Goal: Task Accomplishment & Management: Use online tool/utility

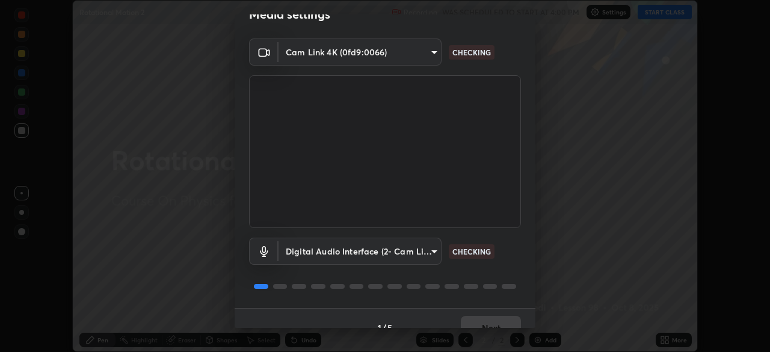
scroll to position [43, 0]
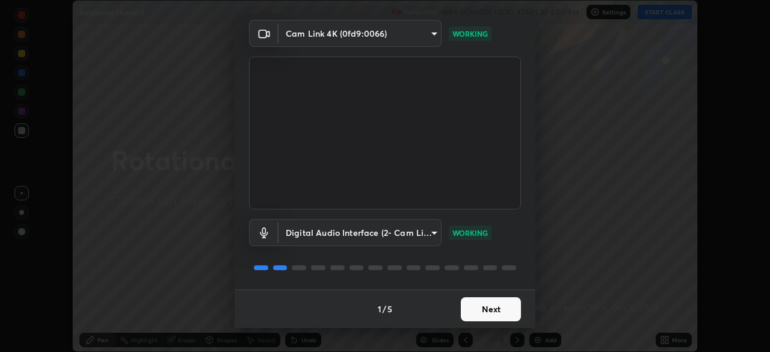
click at [484, 313] on button "Next" at bounding box center [491, 309] width 60 height 24
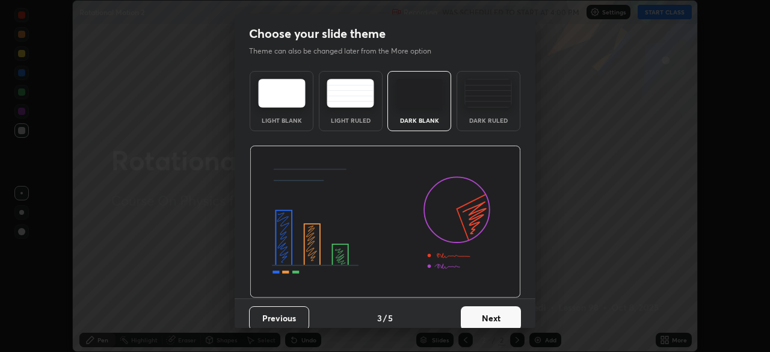
click at [492, 312] on button "Next" at bounding box center [491, 318] width 60 height 24
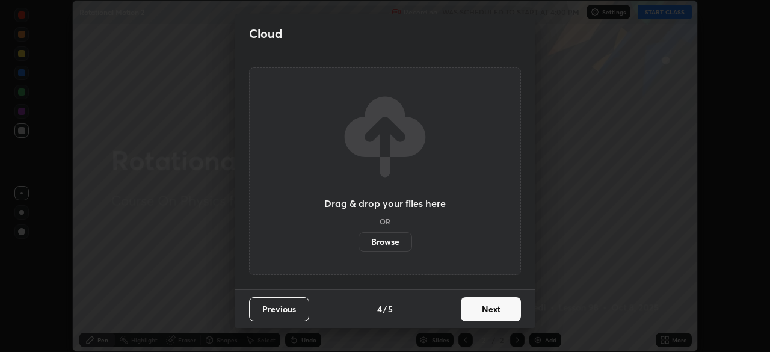
click at [493, 315] on button "Next" at bounding box center [491, 309] width 60 height 24
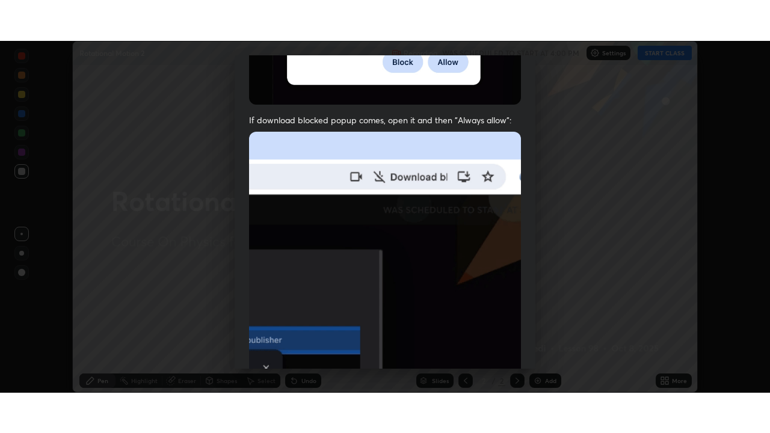
scroll to position [288, 0]
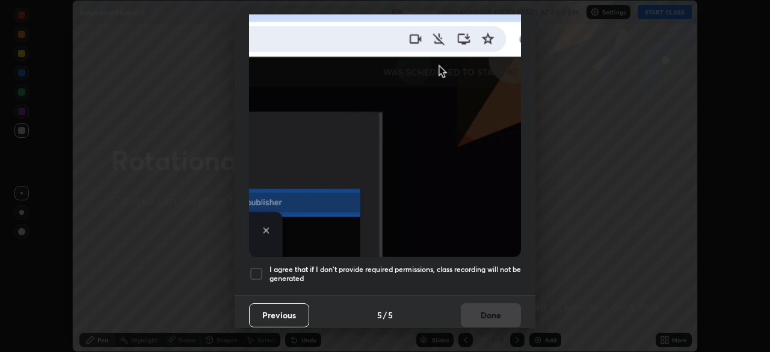
click at [256, 271] on div at bounding box center [256, 273] width 14 height 14
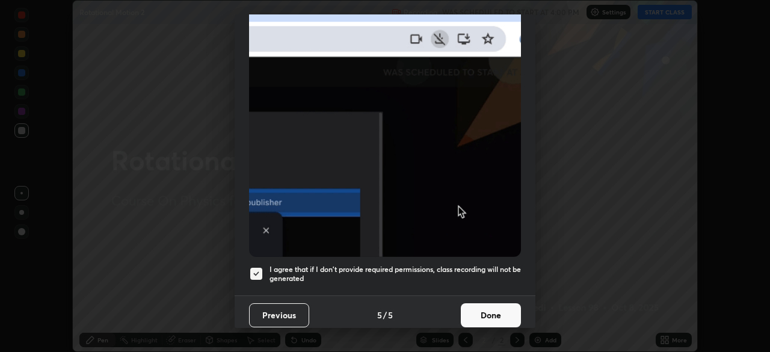
click at [487, 307] on button "Done" at bounding box center [491, 315] width 60 height 24
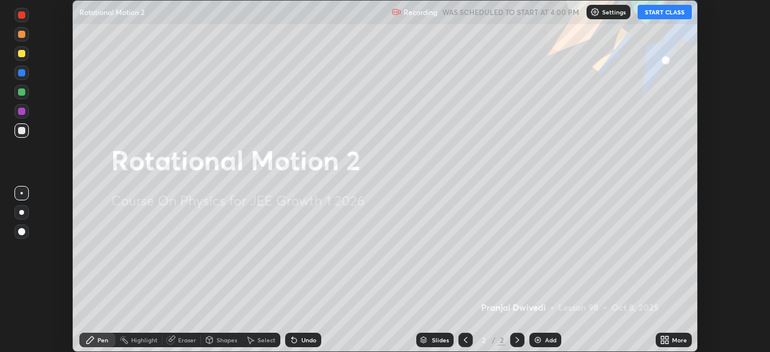
click at [671, 19] on button "START CLASS" at bounding box center [664, 12] width 54 height 14
click at [671, 341] on div "More" at bounding box center [674, 340] width 36 height 14
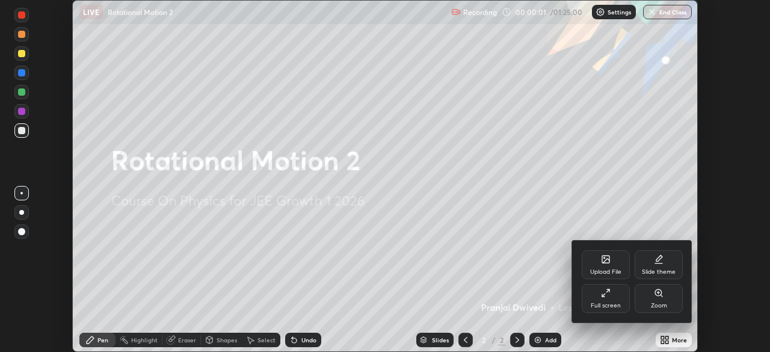
click at [614, 304] on div "Full screen" at bounding box center [606, 306] width 30 height 6
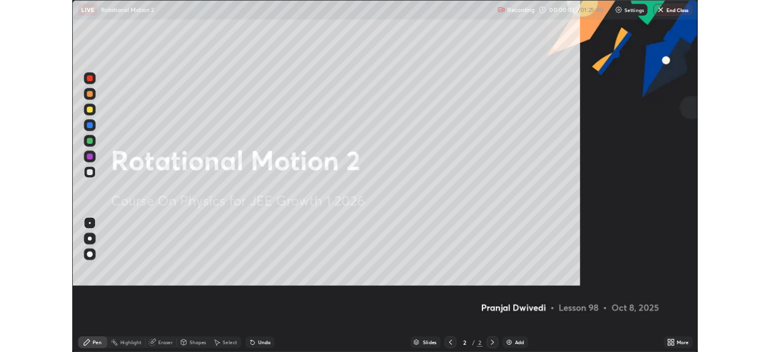
scroll to position [433, 770]
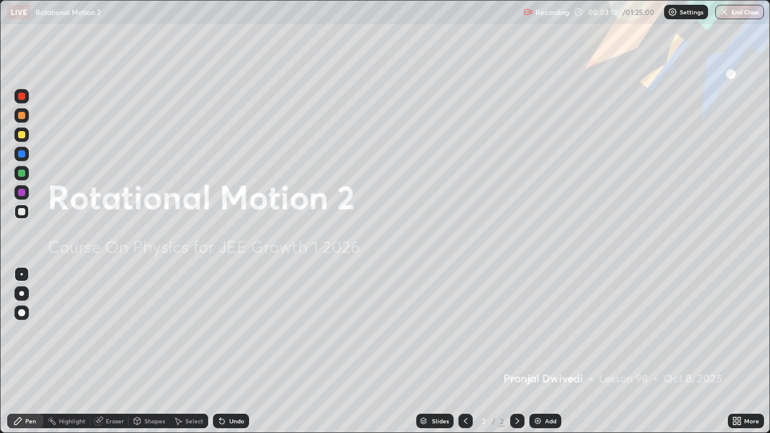
click at [548, 351] on div "Add" at bounding box center [550, 421] width 11 height 6
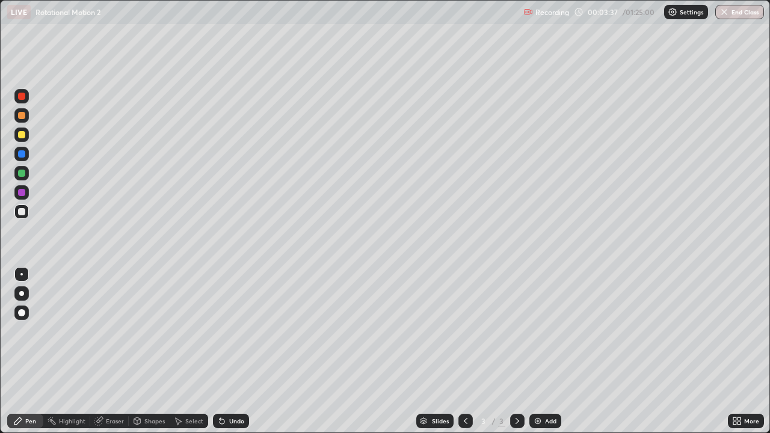
click at [736, 351] on icon at bounding box center [734, 423] width 3 height 3
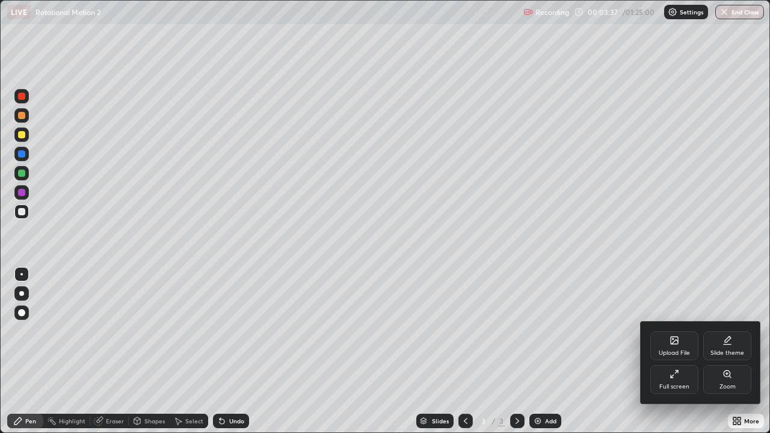
click at [671, 351] on div "Full screen" at bounding box center [674, 387] width 30 height 6
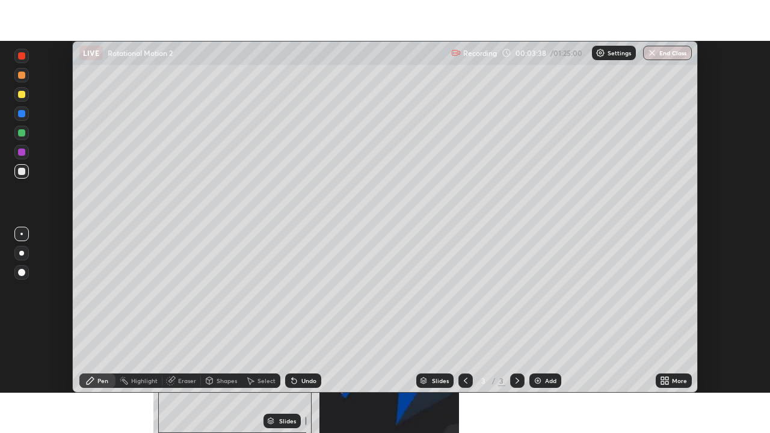
scroll to position [59789, 59371]
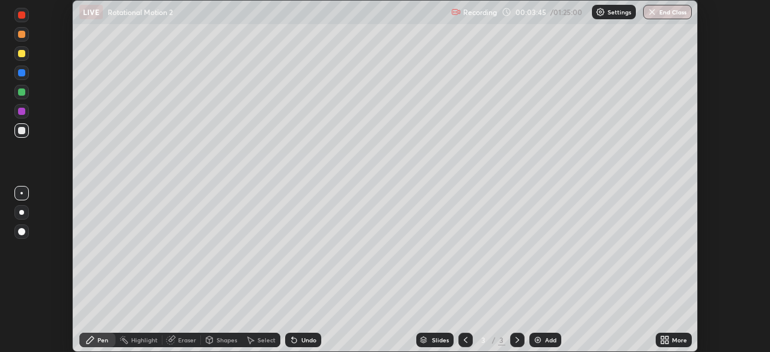
click at [665, 343] on icon at bounding box center [666, 341] width 3 height 3
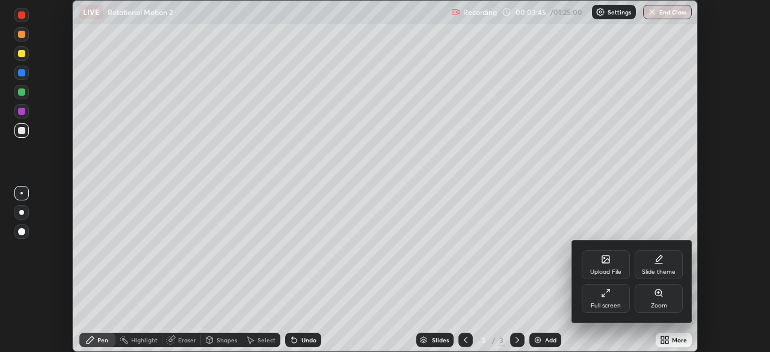
click at [610, 300] on div "Full screen" at bounding box center [606, 298] width 48 height 29
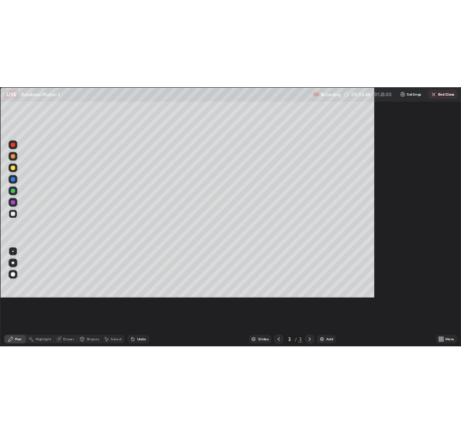
scroll to position [433, 770]
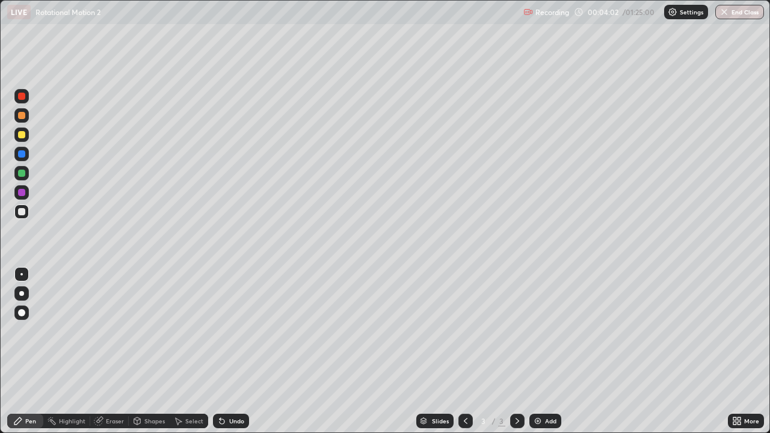
click at [145, 351] on div "Shapes" at bounding box center [154, 421] width 20 height 6
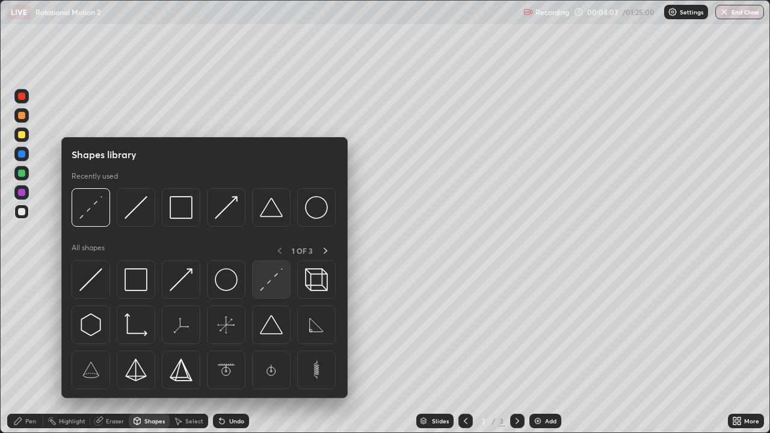
click at [259, 284] on div at bounding box center [271, 279] width 38 height 38
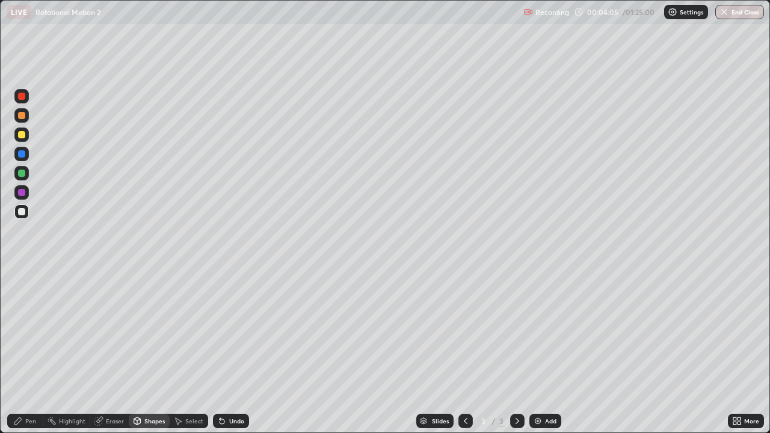
click at [33, 351] on div "Pen" at bounding box center [30, 421] width 11 height 6
click at [23, 135] on div at bounding box center [21, 134] width 7 height 7
click at [142, 351] on div "Shapes" at bounding box center [149, 421] width 41 height 14
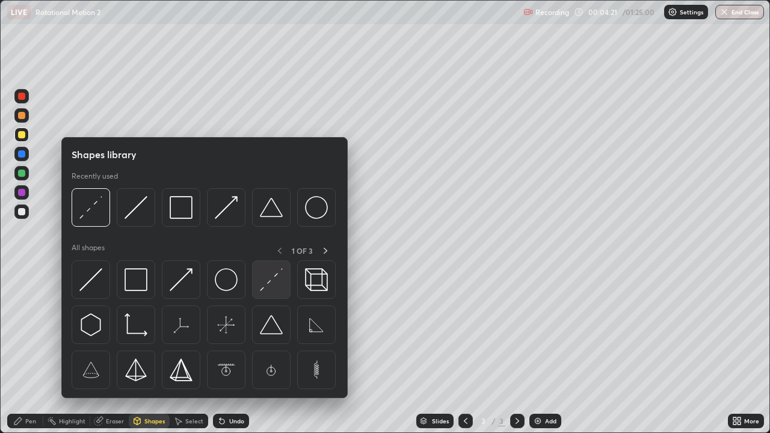
click at [263, 284] on img at bounding box center [271, 279] width 23 height 23
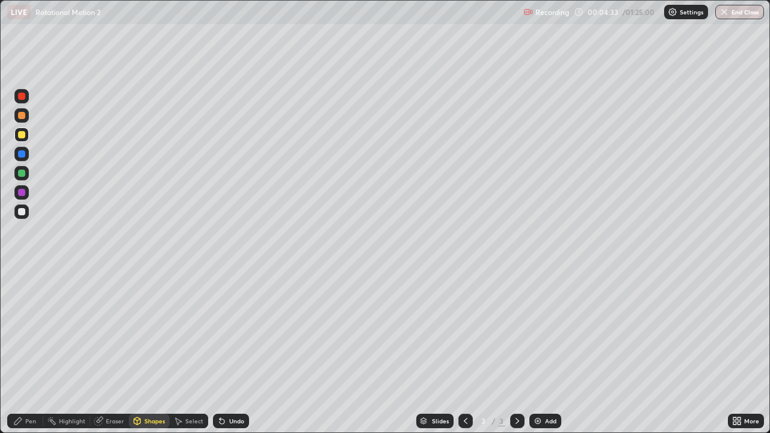
click at [35, 351] on div "Pen" at bounding box center [30, 421] width 11 height 6
click at [236, 351] on div "Undo" at bounding box center [231, 421] width 36 height 14
click at [229, 351] on div "Undo" at bounding box center [236, 421] width 15 height 6
click at [226, 351] on div "Undo" at bounding box center [231, 421] width 36 height 14
click at [543, 351] on div "Add" at bounding box center [545, 421] width 32 height 14
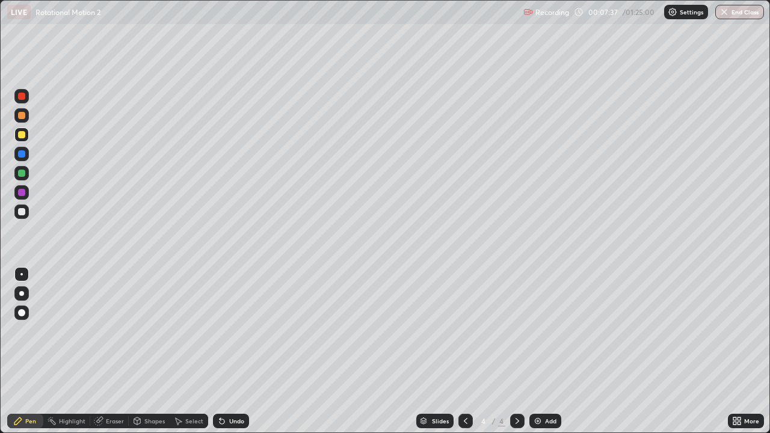
click at [143, 351] on div "Shapes" at bounding box center [149, 421] width 41 height 14
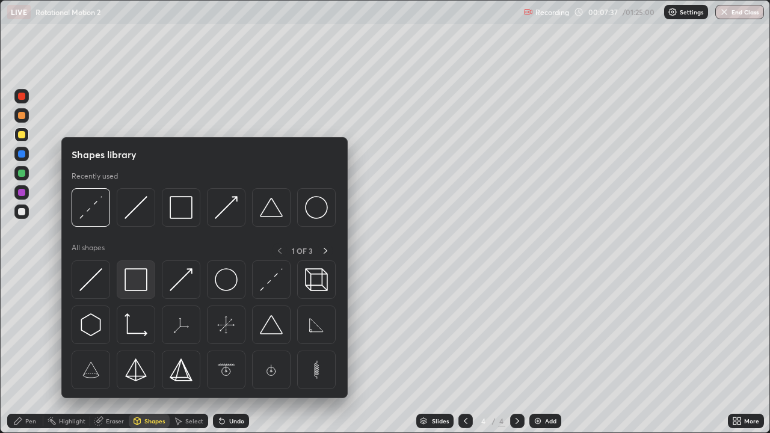
click at [136, 274] on img at bounding box center [135, 279] width 23 height 23
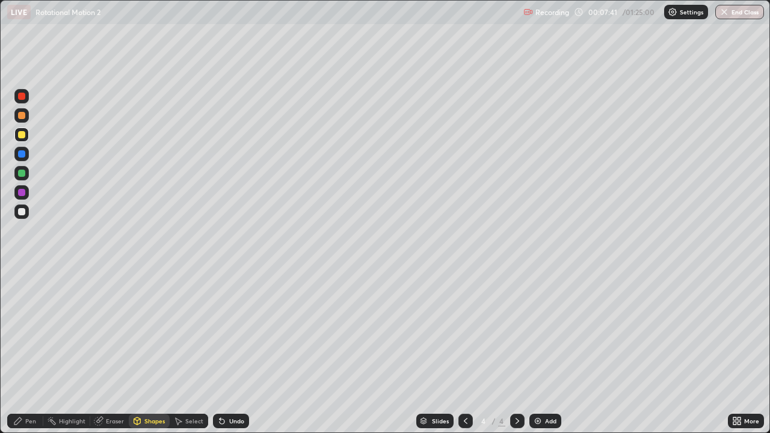
click at [19, 351] on icon at bounding box center [18, 421] width 10 height 10
click at [21, 191] on div at bounding box center [21, 192] width 7 height 7
click at [21, 100] on div at bounding box center [21, 96] width 14 height 14
click at [155, 351] on div "Shapes" at bounding box center [154, 421] width 20 height 6
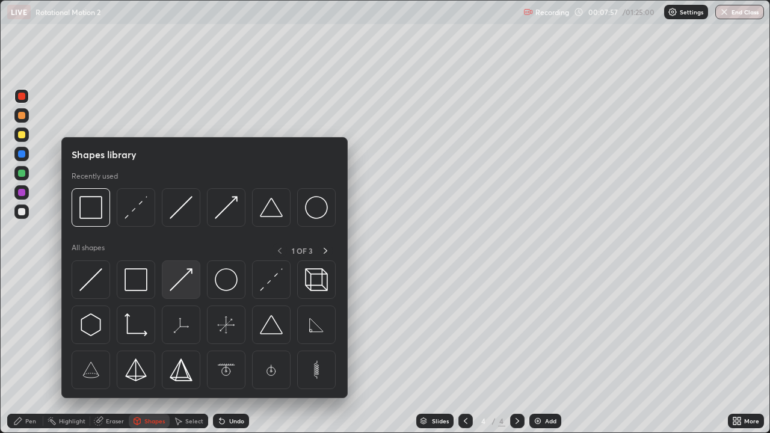
click at [181, 274] on img at bounding box center [181, 279] width 23 height 23
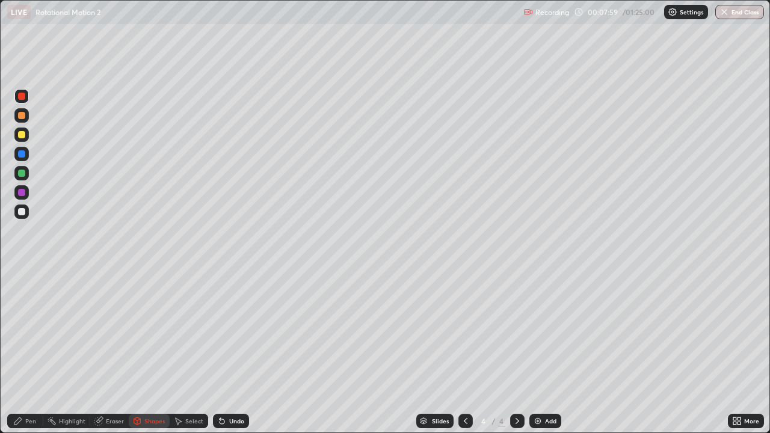
click at [26, 351] on div "Pen" at bounding box center [30, 421] width 11 height 6
click at [143, 351] on div "Shapes" at bounding box center [149, 421] width 41 height 14
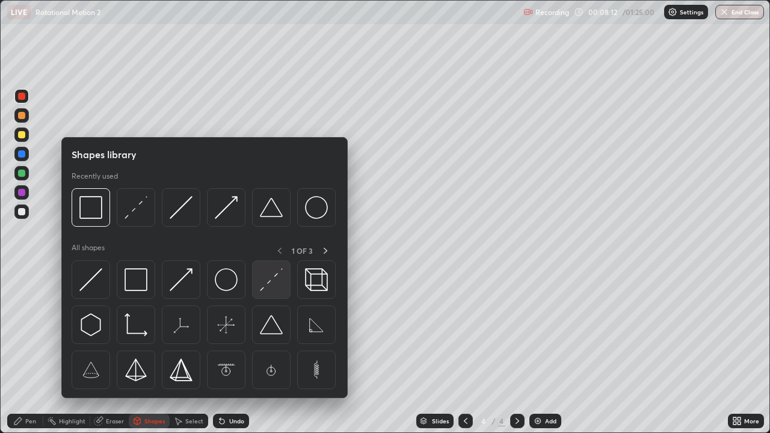
click at [261, 284] on img at bounding box center [271, 279] width 23 height 23
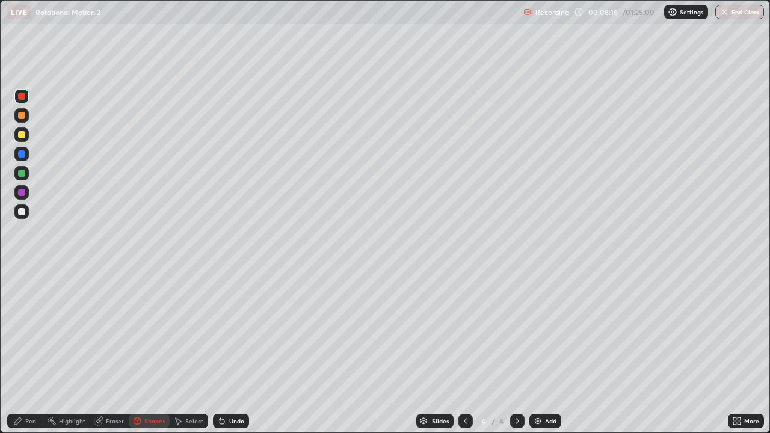
click at [28, 351] on div "Pen" at bounding box center [30, 421] width 11 height 6
click at [19, 154] on div at bounding box center [21, 153] width 7 height 7
click at [147, 351] on div "Shapes" at bounding box center [154, 421] width 20 height 6
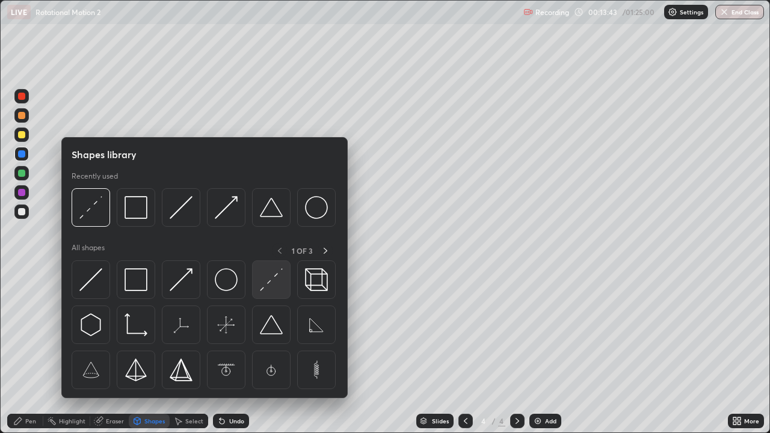
click at [271, 281] on img at bounding box center [271, 279] width 23 height 23
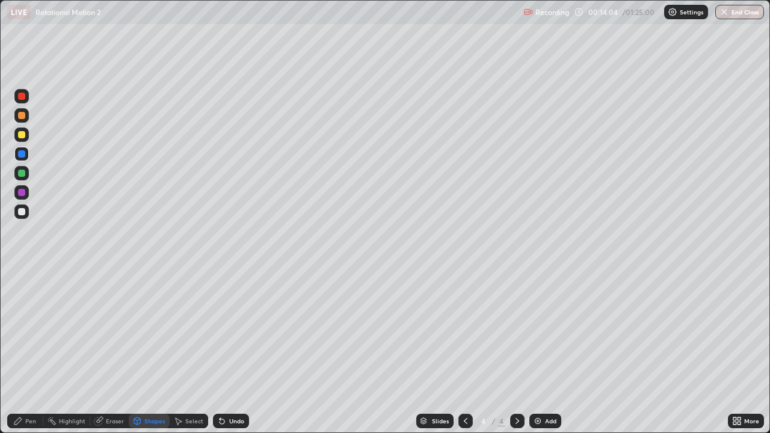
click at [150, 351] on div "Shapes" at bounding box center [154, 421] width 20 height 6
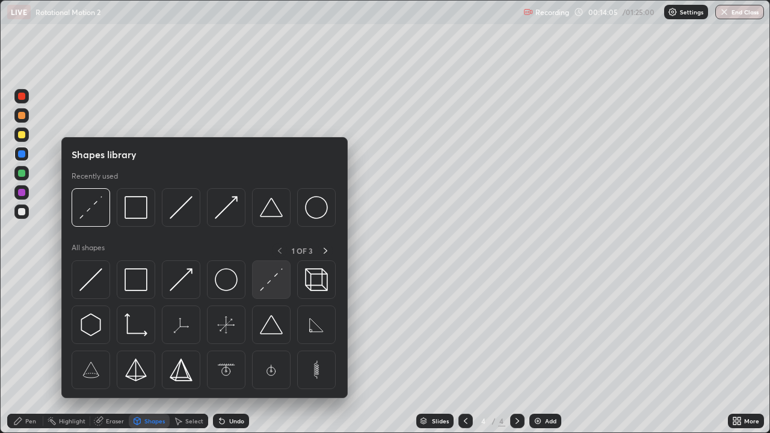
click at [260, 272] on img at bounding box center [271, 279] width 23 height 23
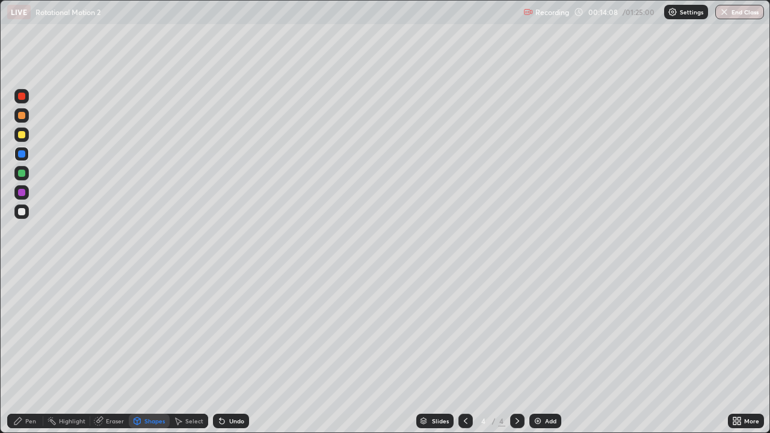
click at [35, 351] on div "Pen" at bounding box center [25, 421] width 36 height 14
click at [150, 351] on div "Shapes" at bounding box center [154, 421] width 20 height 6
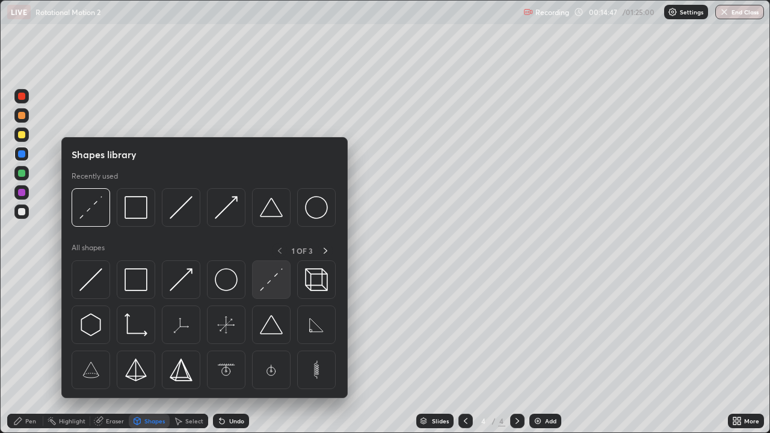
click at [286, 279] on div at bounding box center [271, 279] width 38 height 38
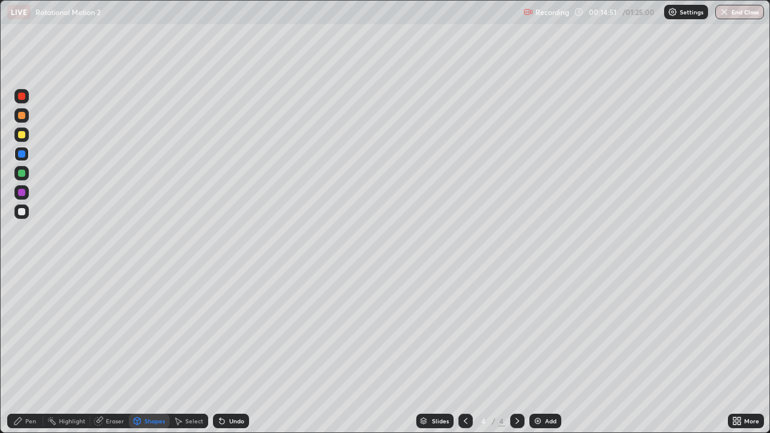
click at [25, 351] on div "Pen" at bounding box center [30, 421] width 11 height 6
click at [22, 351] on icon at bounding box center [18, 421] width 10 height 10
click at [548, 351] on div "Add" at bounding box center [550, 421] width 11 height 6
click at [24, 212] on div at bounding box center [21, 211] width 7 height 7
click at [147, 351] on div "Shapes" at bounding box center [154, 421] width 20 height 6
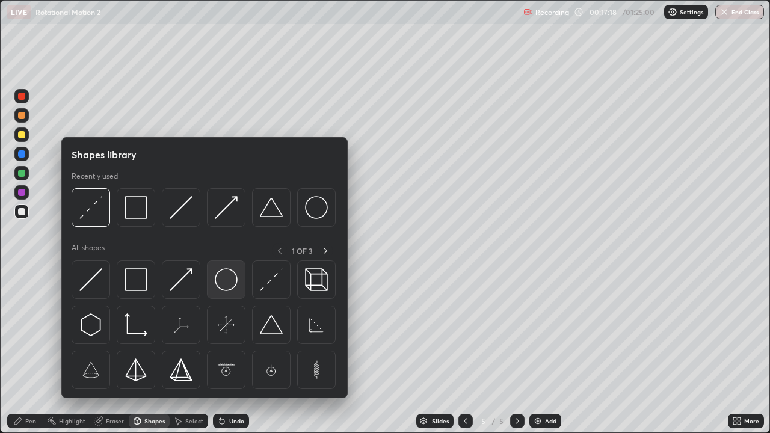
click at [218, 285] on img at bounding box center [226, 279] width 23 height 23
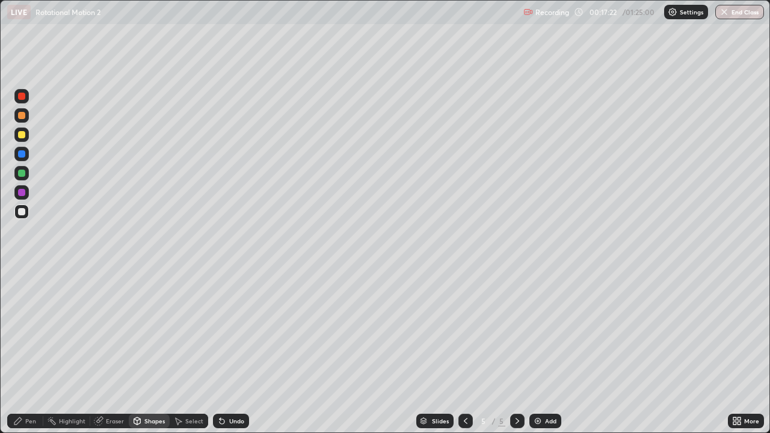
click at [144, 351] on div "Shapes" at bounding box center [154, 421] width 20 height 6
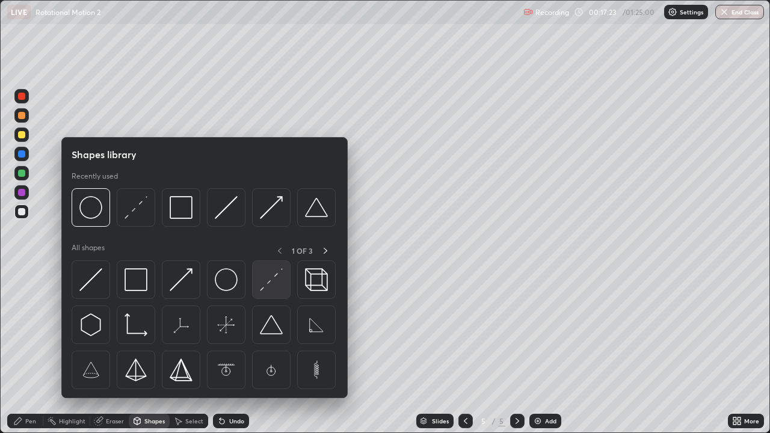
click at [267, 282] on img at bounding box center [271, 279] width 23 height 23
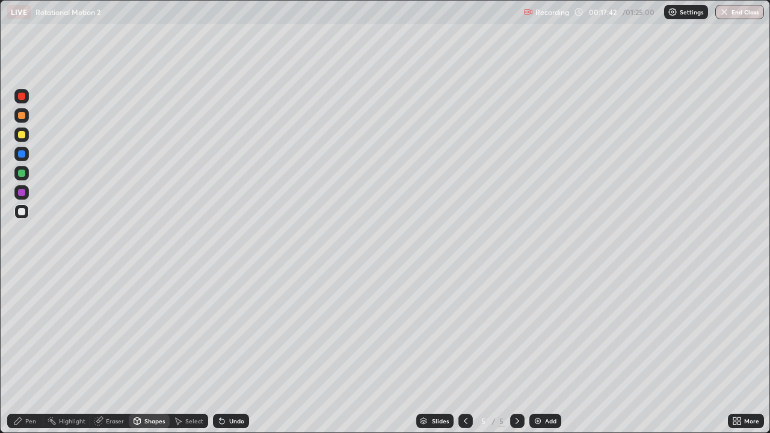
click at [236, 351] on div "Undo" at bounding box center [236, 421] width 15 height 6
click at [34, 351] on div "Pen" at bounding box center [25, 421] width 36 height 14
click at [545, 351] on div "Add" at bounding box center [550, 421] width 11 height 6
click at [156, 351] on div "Shapes" at bounding box center [154, 421] width 20 height 6
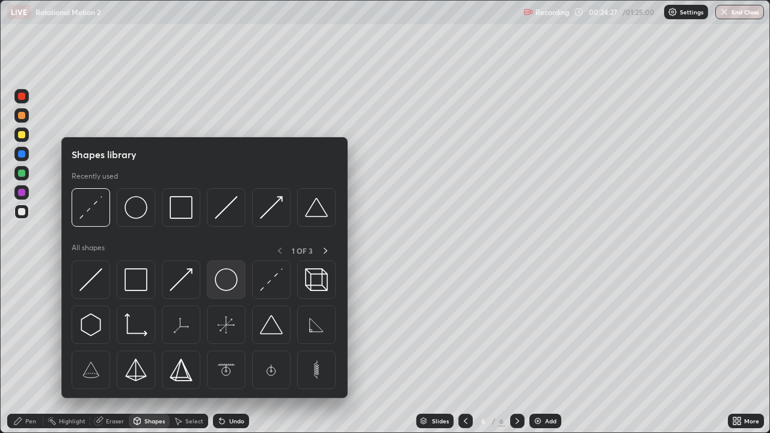
click at [224, 290] on img at bounding box center [226, 279] width 23 height 23
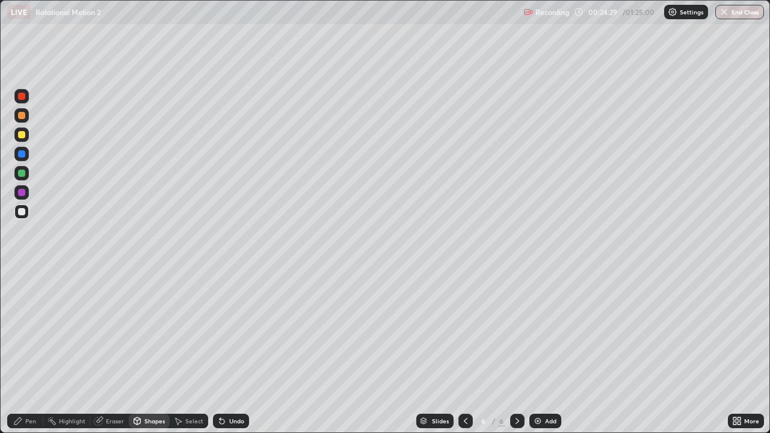
click at [147, 351] on div "Shapes" at bounding box center [154, 421] width 20 height 6
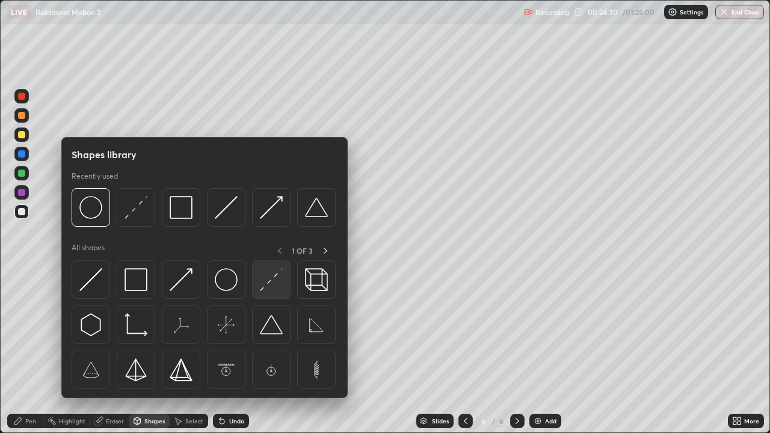
click at [269, 281] on img at bounding box center [271, 279] width 23 height 23
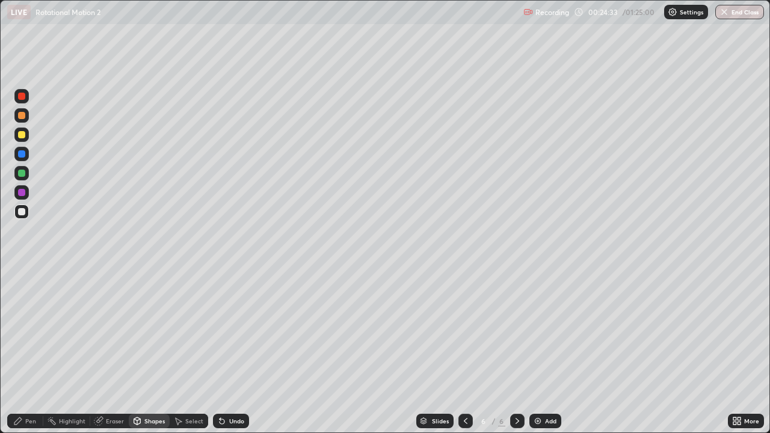
click at [235, 351] on div "Undo" at bounding box center [236, 421] width 15 height 6
click at [235, 351] on div "Undo" at bounding box center [231, 421] width 36 height 14
click at [31, 351] on div "Pen" at bounding box center [30, 421] width 11 height 6
click at [147, 351] on div "Shapes" at bounding box center [154, 421] width 20 height 6
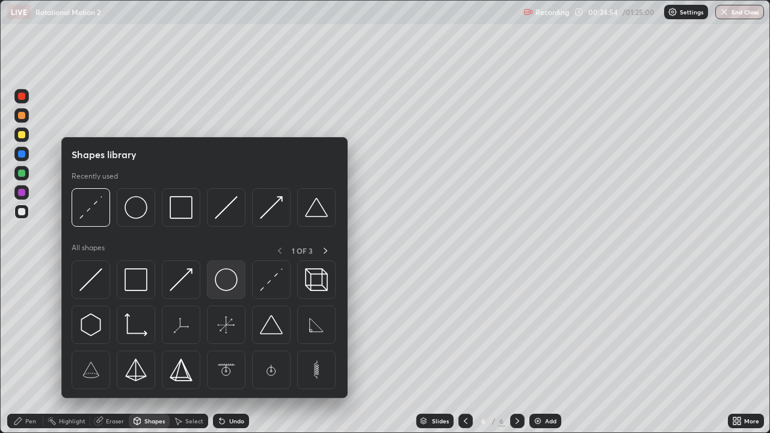
click at [227, 280] on img at bounding box center [226, 279] width 23 height 23
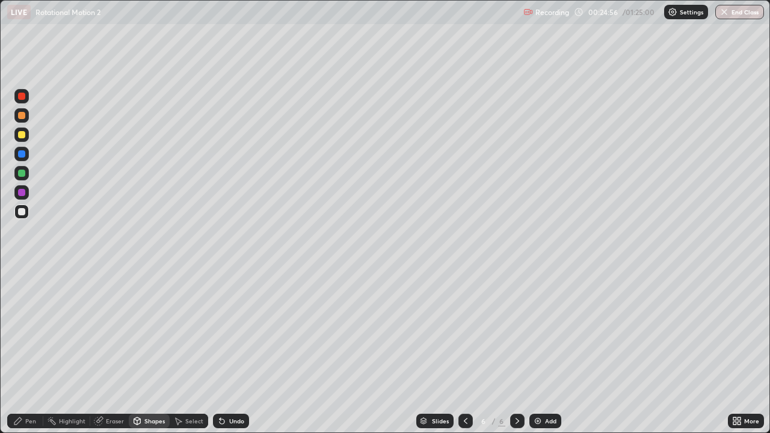
click at [156, 351] on div "Shapes" at bounding box center [154, 421] width 20 height 6
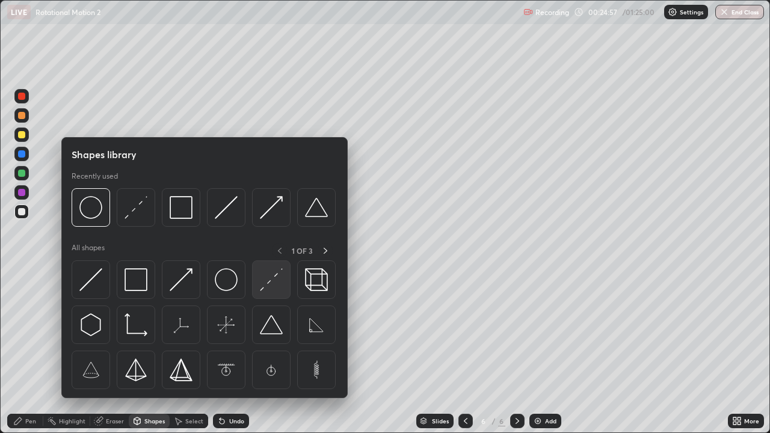
click at [264, 275] on img at bounding box center [271, 279] width 23 height 23
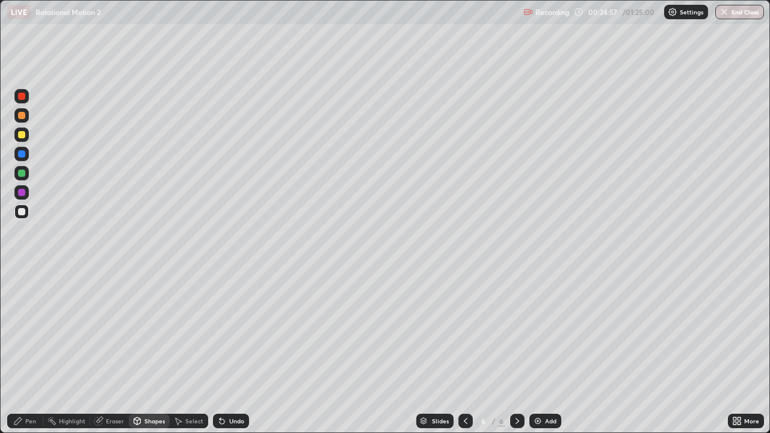
click at [22, 174] on div at bounding box center [21, 173] width 7 height 7
click at [230, 351] on div "Undo" at bounding box center [236, 421] width 15 height 6
click at [235, 351] on div "Undo" at bounding box center [231, 421] width 36 height 14
click at [30, 351] on div "Pen" at bounding box center [30, 421] width 11 height 6
click at [229, 351] on div "Undo" at bounding box center [236, 421] width 15 height 6
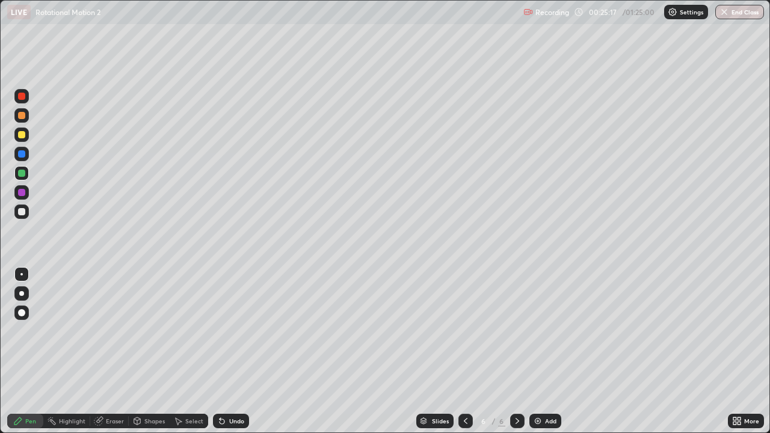
click at [230, 351] on div "Undo" at bounding box center [236, 421] width 15 height 6
click at [232, 351] on div "Undo" at bounding box center [236, 421] width 15 height 6
click at [134, 351] on icon at bounding box center [137, 420] width 7 height 2
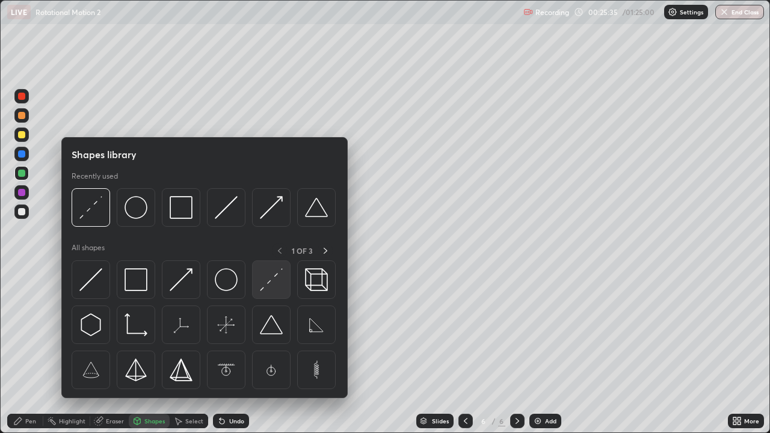
click at [263, 287] on img at bounding box center [271, 279] width 23 height 23
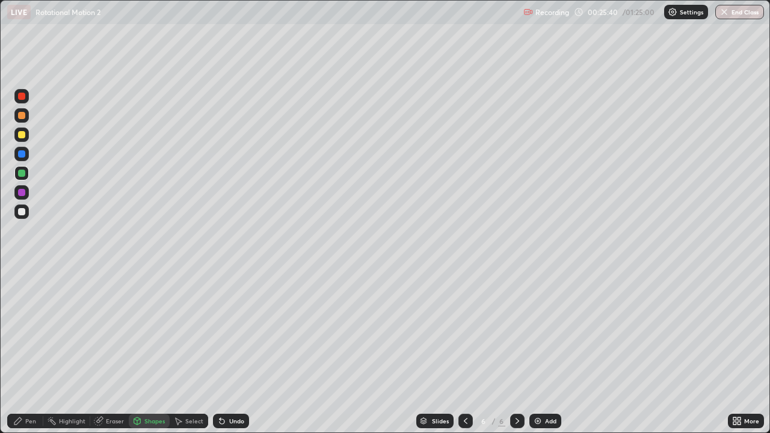
click at [31, 351] on div "Pen" at bounding box center [30, 421] width 11 height 6
click at [150, 351] on div "Shapes" at bounding box center [154, 421] width 20 height 6
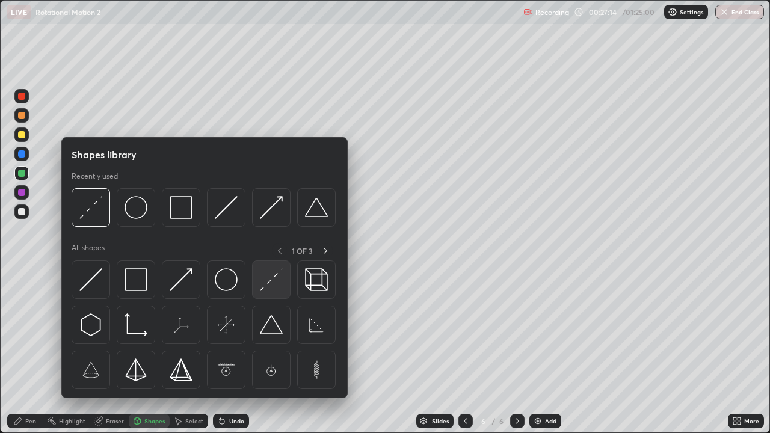
click at [275, 285] on img at bounding box center [271, 279] width 23 height 23
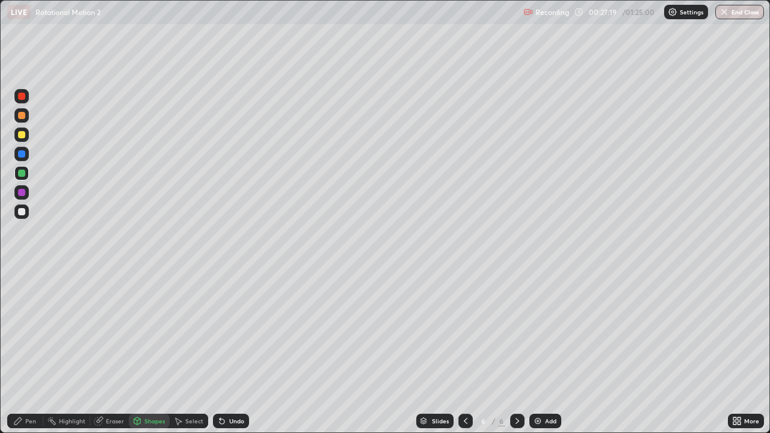
click at [35, 351] on div "Pen" at bounding box center [30, 421] width 11 height 6
click at [232, 351] on div "Undo" at bounding box center [231, 421] width 36 height 14
click at [164, 351] on div "Shapes" at bounding box center [149, 421] width 41 height 14
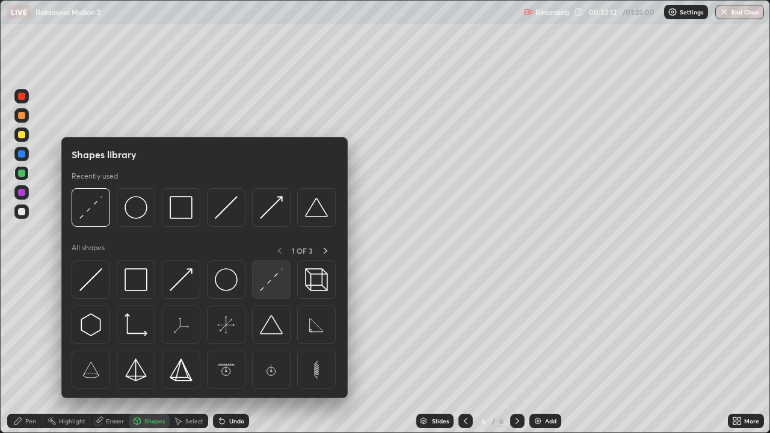
click at [274, 281] on img at bounding box center [271, 279] width 23 height 23
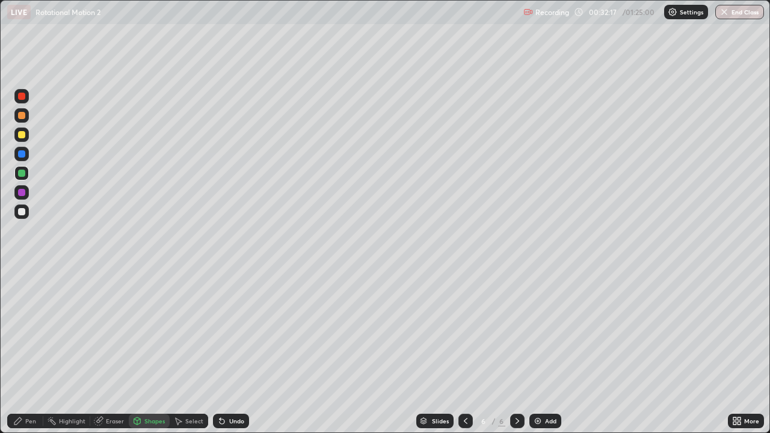
click at [23, 138] on div at bounding box center [21, 134] width 7 height 7
click at [235, 351] on div "Undo" at bounding box center [236, 421] width 15 height 6
click at [23, 351] on div "Pen" at bounding box center [25, 421] width 36 height 14
click at [114, 351] on div "Eraser" at bounding box center [115, 421] width 18 height 6
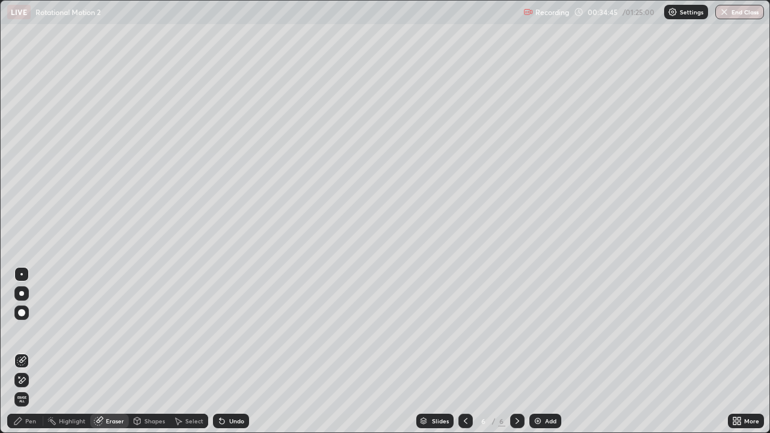
click at [28, 351] on div "Pen" at bounding box center [30, 421] width 11 height 6
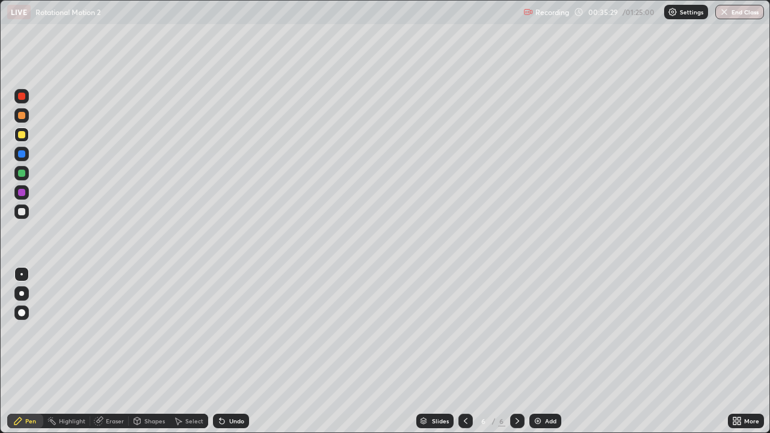
click at [232, 351] on div "Undo" at bounding box center [228, 421] width 41 height 24
click at [234, 351] on div "Undo" at bounding box center [228, 421] width 41 height 24
click at [230, 351] on div "Undo" at bounding box center [236, 421] width 15 height 6
click at [146, 351] on div "Shapes" at bounding box center [154, 421] width 20 height 6
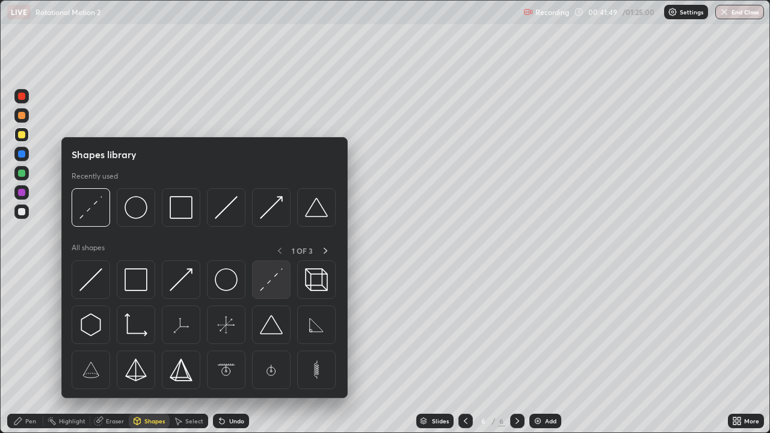
click at [262, 289] on img at bounding box center [271, 279] width 23 height 23
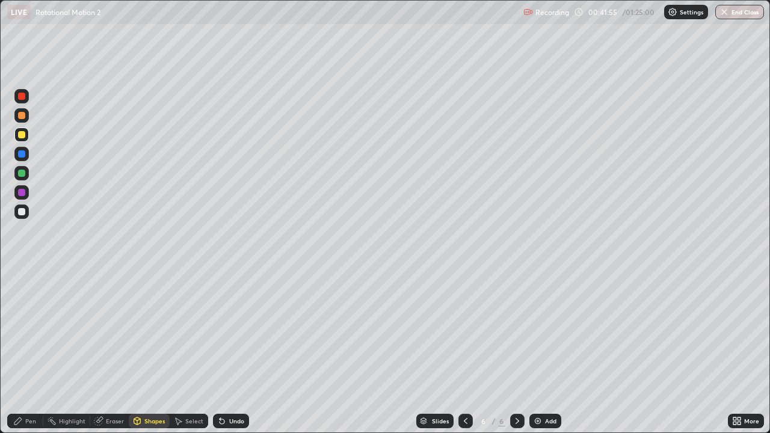
click at [232, 351] on div "Undo" at bounding box center [236, 421] width 15 height 6
click at [36, 351] on div "Pen" at bounding box center [25, 421] width 36 height 14
click at [539, 351] on div "Add" at bounding box center [545, 421] width 32 height 14
click at [22, 115] on div at bounding box center [21, 115] width 7 height 7
click at [151, 351] on div "Shapes" at bounding box center [154, 421] width 20 height 6
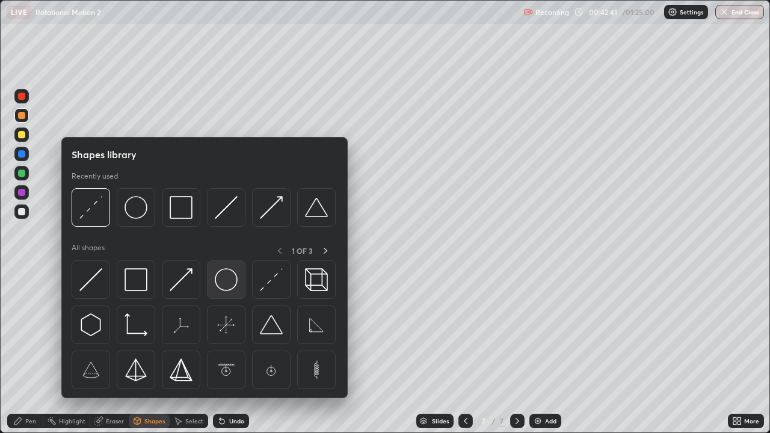
click at [222, 283] on img at bounding box center [226, 279] width 23 height 23
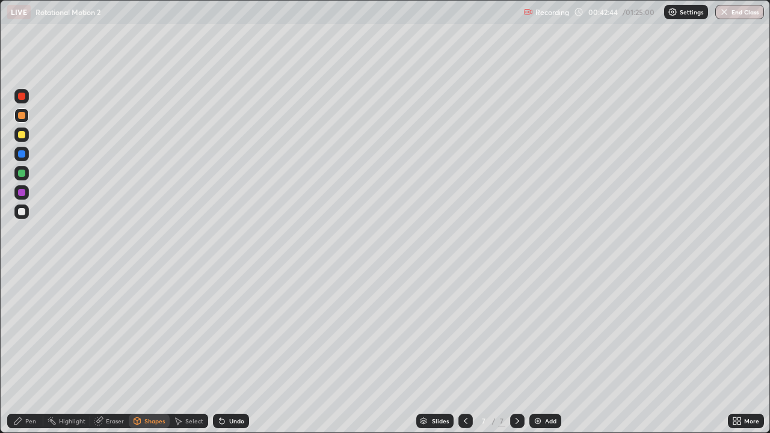
click at [32, 351] on div "Pen" at bounding box center [25, 421] width 36 height 14
click at [22, 216] on div at bounding box center [21, 211] width 14 height 14
click at [144, 351] on div "Shapes" at bounding box center [154, 421] width 20 height 6
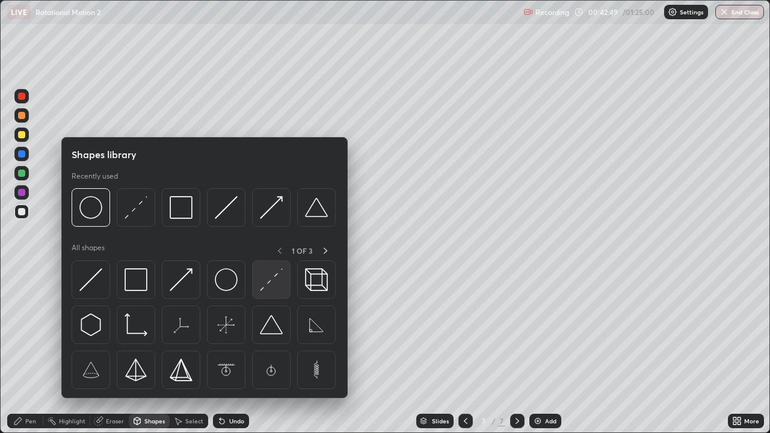
click at [266, 283] on img at bounding box center [271, 279] width 23 height 23
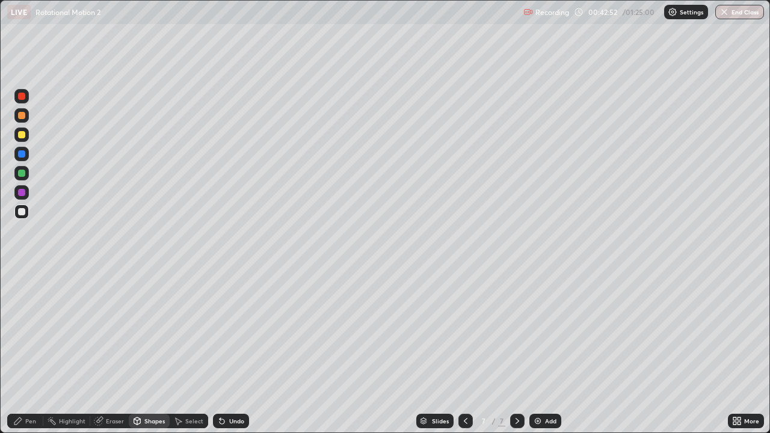
click at [26, 351] on div "Pen" at bounding box center [30, 421] width 11 height 6
click at [24, 193] on div at bounding box center [21, 192] width 7 height 7
click at [189, 351] on div "Select" at bounding box center [194, 421] width 18 height 6
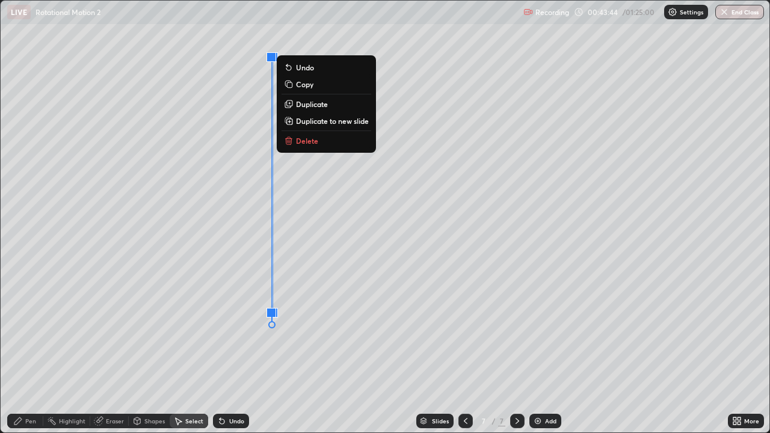
click at [36, 351] on div "Pen" at bounding box center [25, 421] width 36 height 14
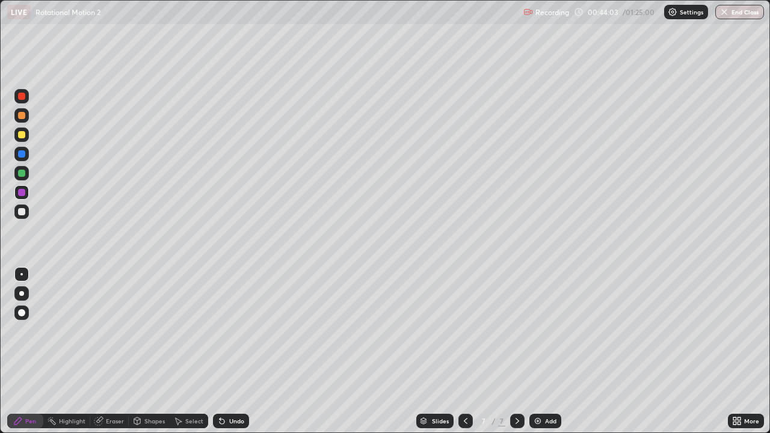
click at [140, 351] on icon at bounding box center [137, 421] width 10 height 10
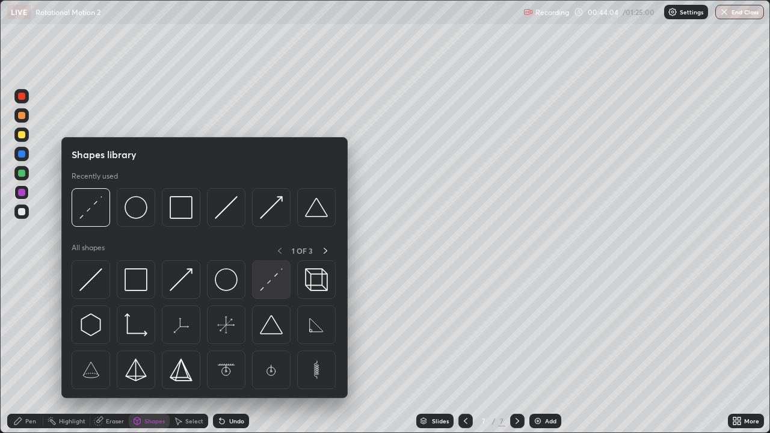
click at [270, 283] on img at bounding box center [271, 279] width 23 height 23
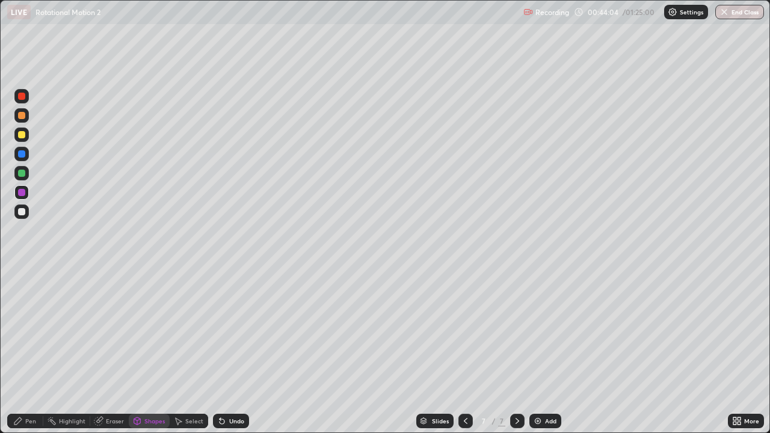
click at [21, 135] on div at bounding box center [21, 134] width 7 height 7
click at [226, 351] on div "Undo" at bounding box center [231, 421] width 36 height 14
click at [32, 351] on div "Pen" at bounding box center [30, 421] width 11 height 6
click at [22, 155] on div at bounding box center [21, 153] width 7 height 7
click at [203, 351] on div "Select" at bounding box center [189, 421] width 38 height 24
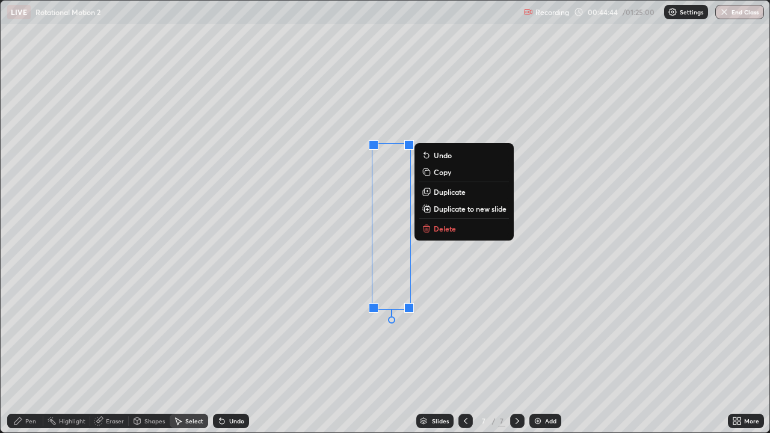
click at [455, 293] on div "0 ° Undo Copy Duplicate Duplicate to new slide Delete" at bounding box center [385, 217] width 769 height 432
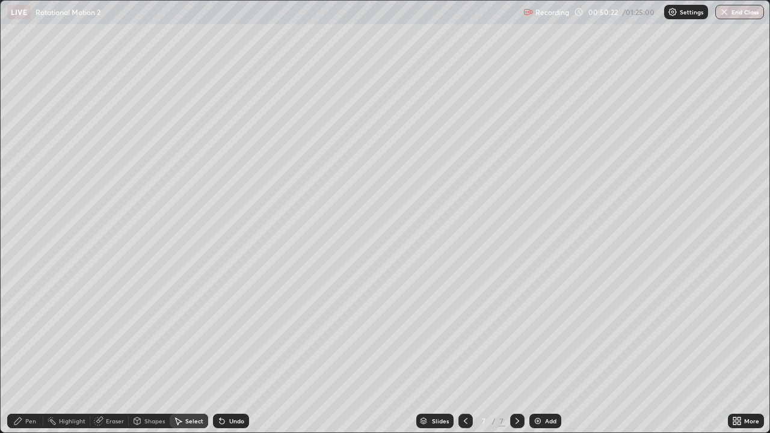
click at [176, 261] on div "0 ° Undo Copy Duplicate Duplicate to new slide Delete" at bounding box center [385, 217] width 769 height 432
click at [180, 261] on div "0 ° Undo Copy Duplicate Duplicate to new slide Delete" at bounding box center [385, 217] width 769 height 432
click at [269, 203] on div "0 ° Undo Copy Duplicate Duplicate to new slide Delete" at bounding box center [385, 217] width 769 height 432
click at [272, 203] on div "0 ° Undo Copy Duplicate Duplicate to new slide Delete" at bounding box center [385, 217] width 769 height 432
click at [271, 202] on div "0 ° Undo Copy Duplicate Duplicate to new slide Delete" at bounding box center [385, 217] width 769 height 432
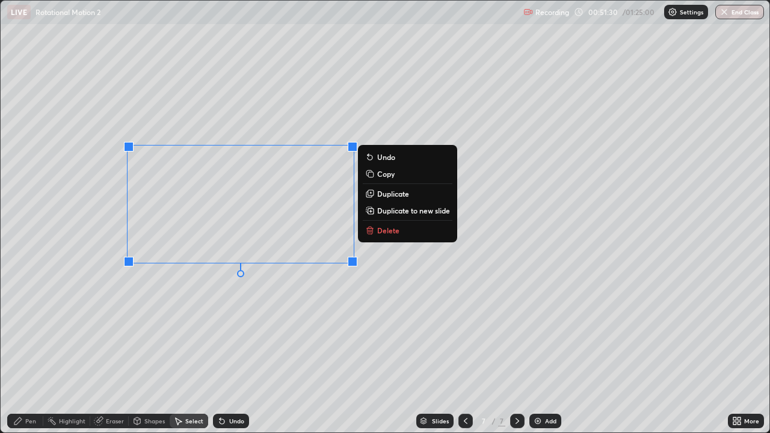
click at [231, 351] on div "Undo" at bounding box center [236, 421] width 15 height 6
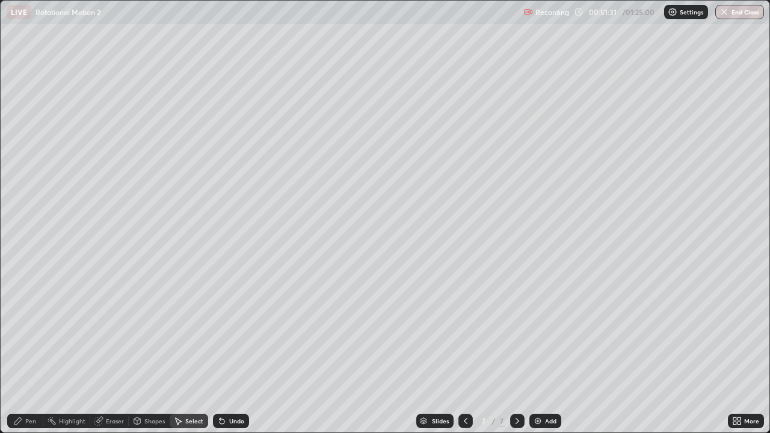
click at [37, 351] on div "Pen" at bounding box center [25, 421] width 36 height 14
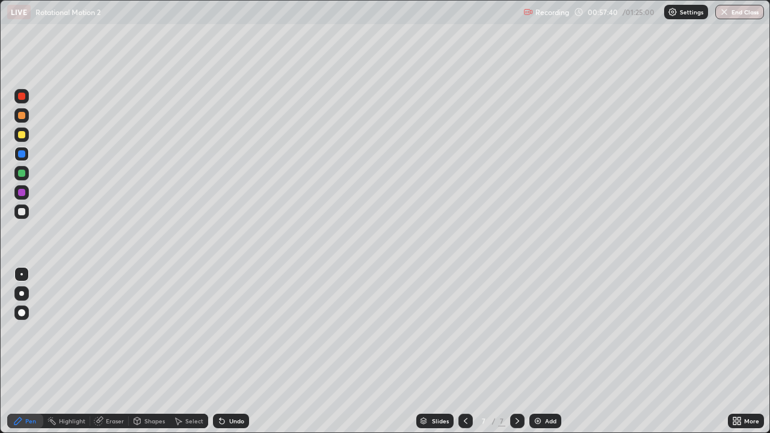
click at [24, 192] on div at bounding box center [21, 192] width 7 height 7
click at [22, 174] on div at bounding box center [21, 173] width 7 height 7
click at [543, 351] on div "Slides 7 / 7 Add" at bounding box center [488, 421] width 479 height 24
click at [529, 351] on div "Slides 7 / 7 Add" at bounding box center [488, 421] width 479 height 24
click at [539, 351] on img at bounding box center [538, 421] width 10 height 10
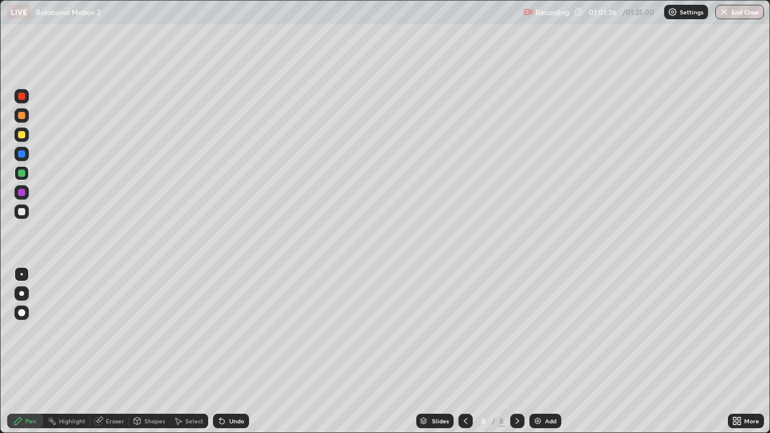
click at [143, 351] on div "Shapes" at bounding box center [149, 421] width 41 height 14
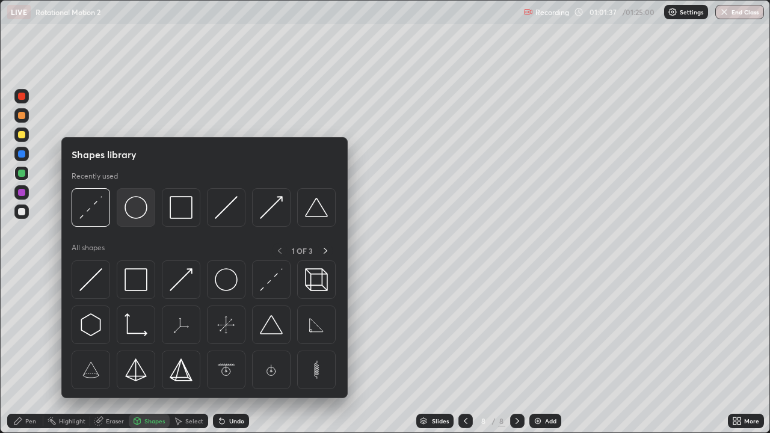
click at [133, 209] on img at bounding box center [135, 207] width 23 height 23
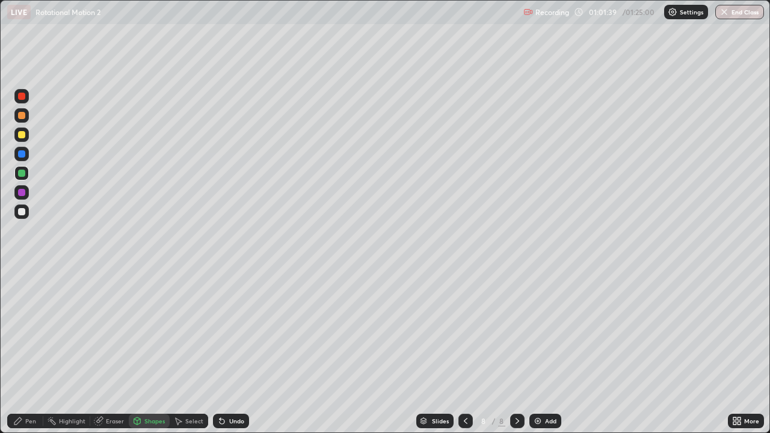
click at [143, 351] on div "Shapes" at bounding box center [149, 421] width 41 height 14
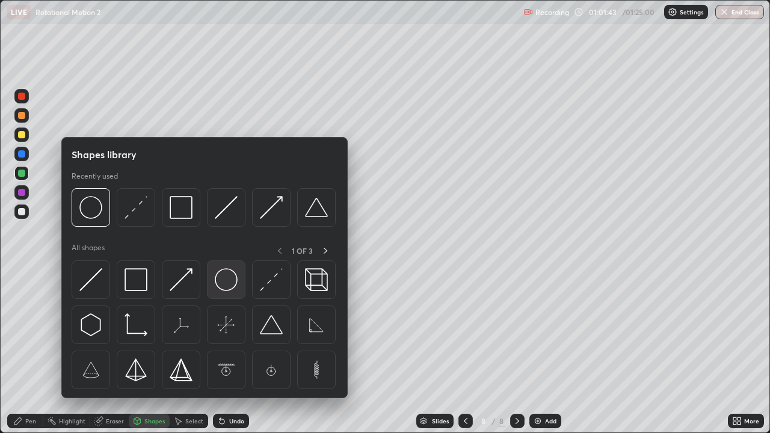
click at [221, 280] on img at bounding box center [226, 279] width 23 height 23
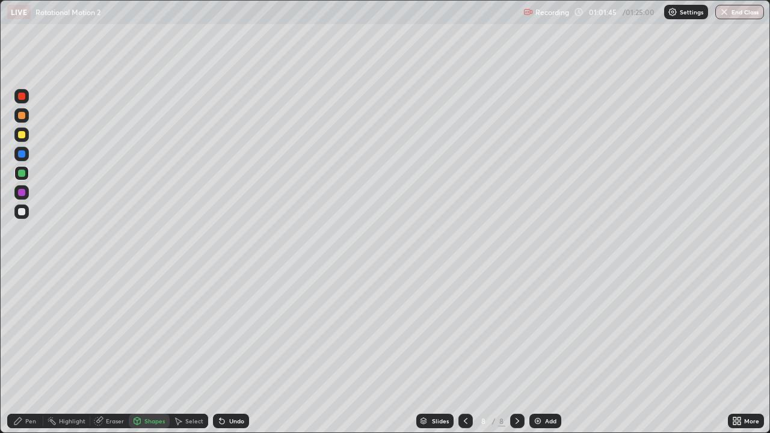
click at [32, 351] on div "Pen" at bounding box center [30, 421] width 11 height 6
click at [20, 212] on div at bounding box center [21, 211] width 7 height 7
click at [153, 351] on div "Shapes" at bounding box center [154, 421] width 20 height 6
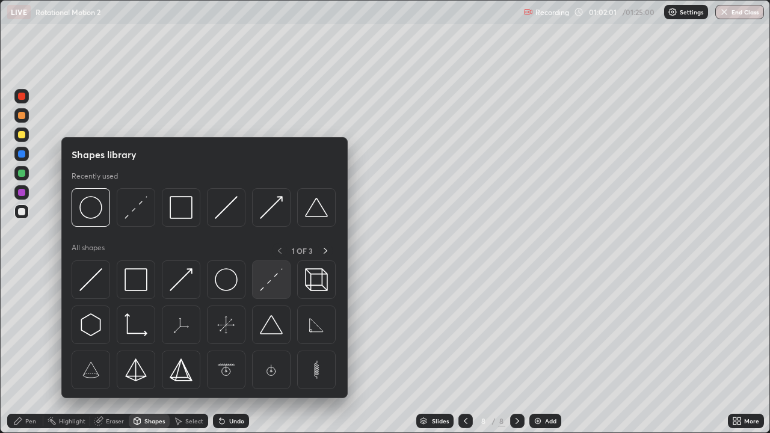
click at [273, 290] on img at bounding box center [271, 279] width 23 height 23
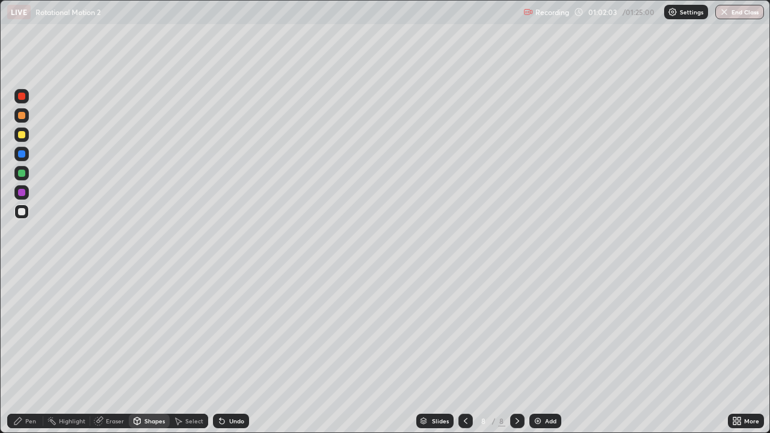
click at [25, 134] on div at bounding box center [21, 134] width 7 height 7
click at [32, 351] on div "Pen" at bounding box center [30, 421] width 11 height 6
click at [26, 176] on div at bounding box center [21, 173] width 14 height 14
click at [227, 351] on div "Undo" at bounding box center [231, 421] width 36 height 14
click at [24, 102] on div at bounding box center [21, 96] width 14 height 14
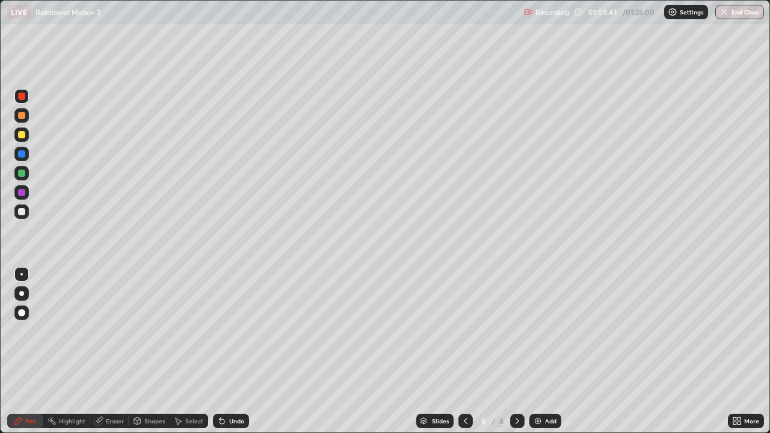
click at [547, 351] on div "Add" at bounding box center [550, 421] width 11 height 6
click at [464, 351] on icon at bounding box center [466, 421] width 10 height 10
click at [547, 351] on div "Add" at bounding box center [550, 421] width 11 height 6
click at [152, 351] on div "Shapes" at bounding box center [154, 421] width 20 height 6
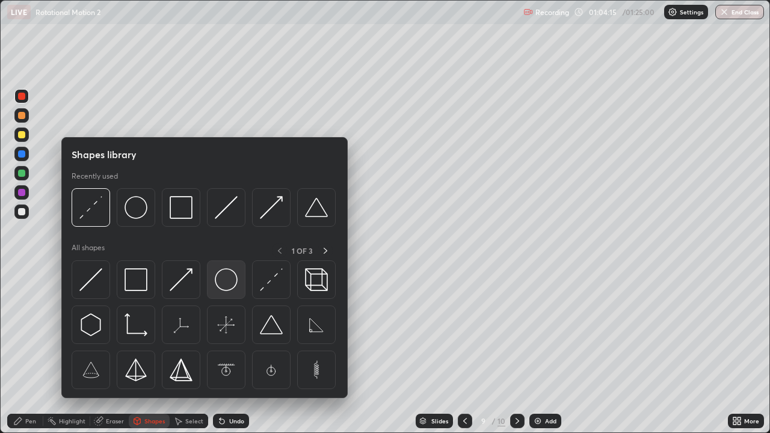
click at [231, 284] on img at bounding box center [226, 279] width 23 height 23
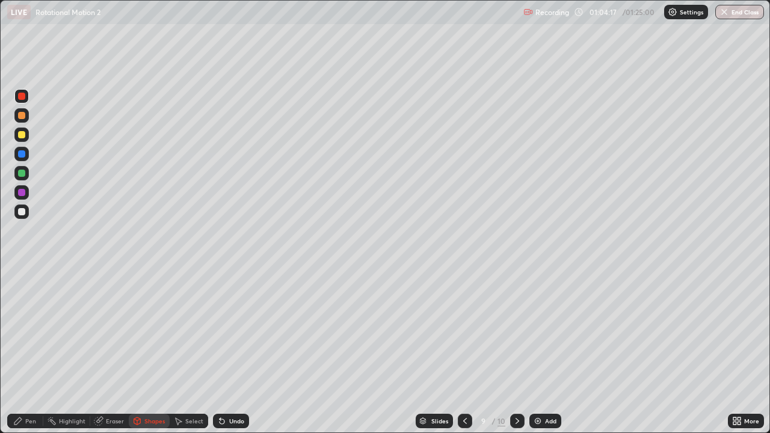
click at [155, 351] on div "Shapes" at bounding box center [154, 421] width 20 height 6
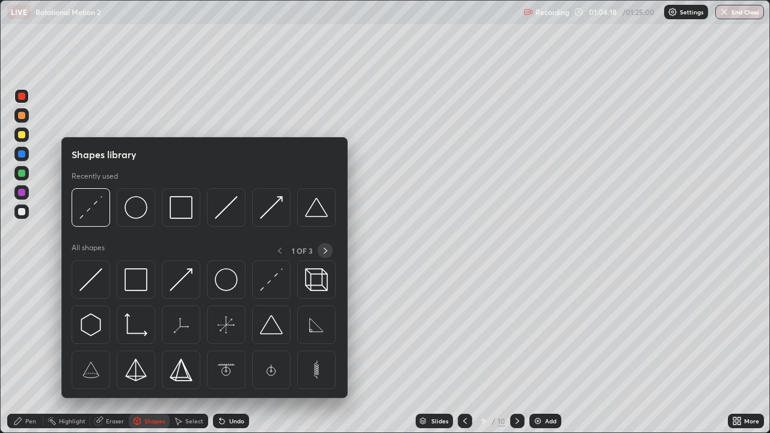
click at [325, 250] on icon at bounding box center [326, 251] width 10 height 10
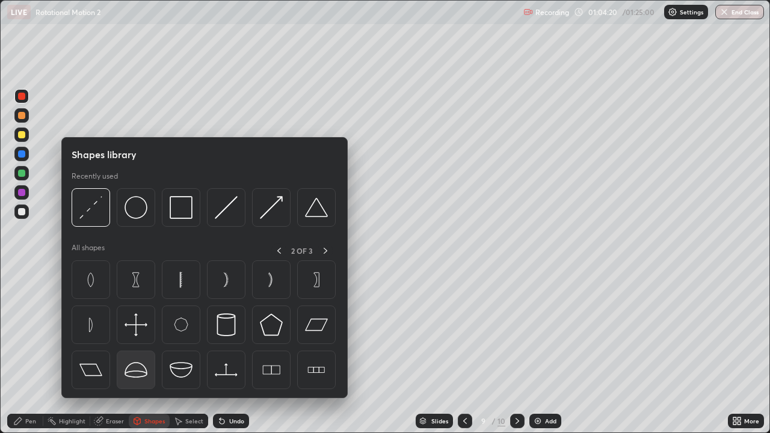
click at [142, 351] on img at bounding box center [135, 369] width 23 height 23
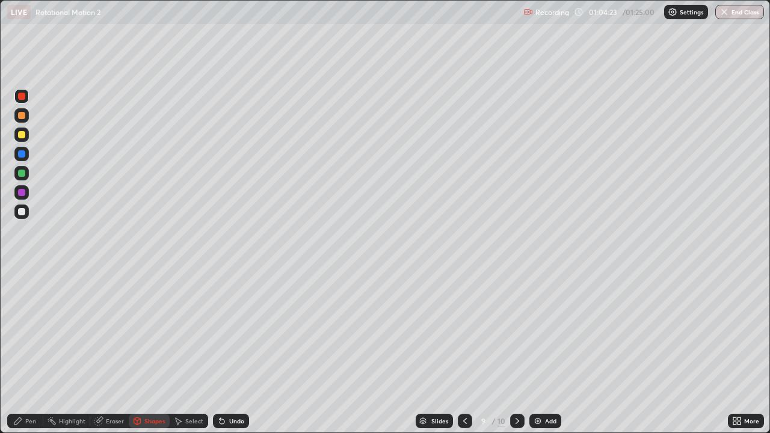
click at [197, 351] on div "Select" at bounding box center [194, 421] width 18 height 6
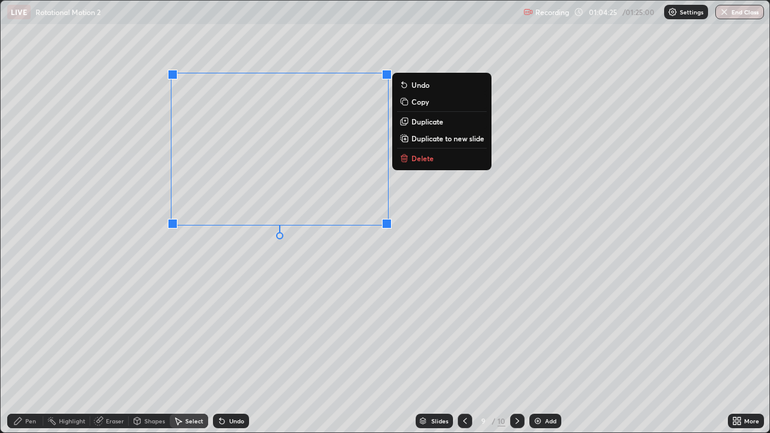
click at [424, 123] on p "Duplicate" at bounding box center [427, 122] width 32 height 10
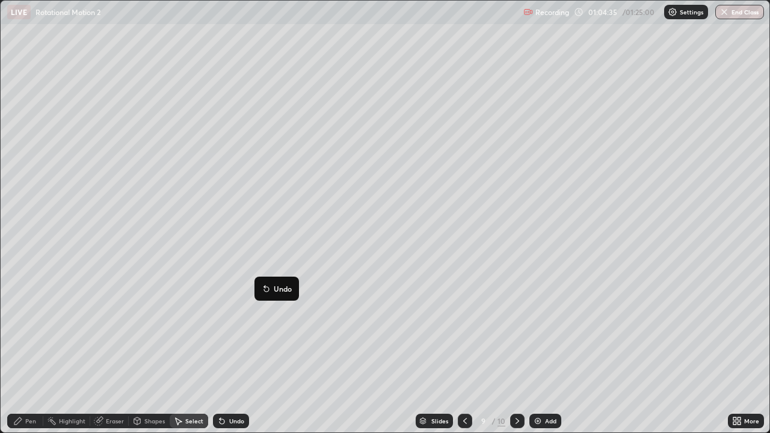
click at [118, 351] on div "180 ° Undo Copy Duplicate Duplicate to new slide Delete" at bounding box center [385, 217] width 769 height 432
click at [149, 351] on div "Shapes" at bounding box center [154, 421] width 20 height 6
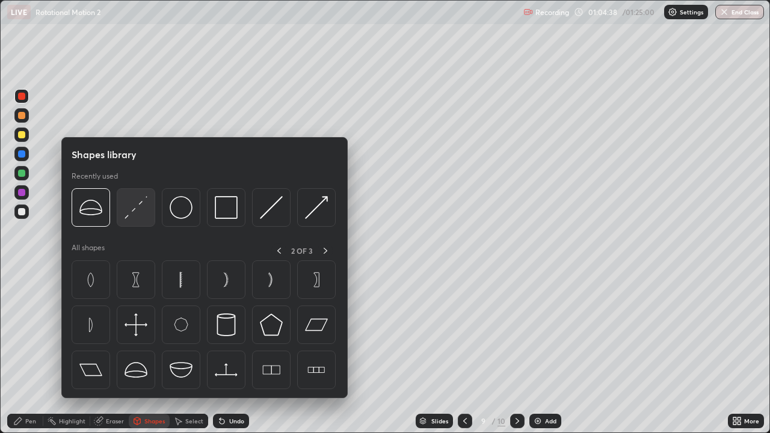
click at [135, 210] on img at bounding box center [135, 207] width 23 height 23
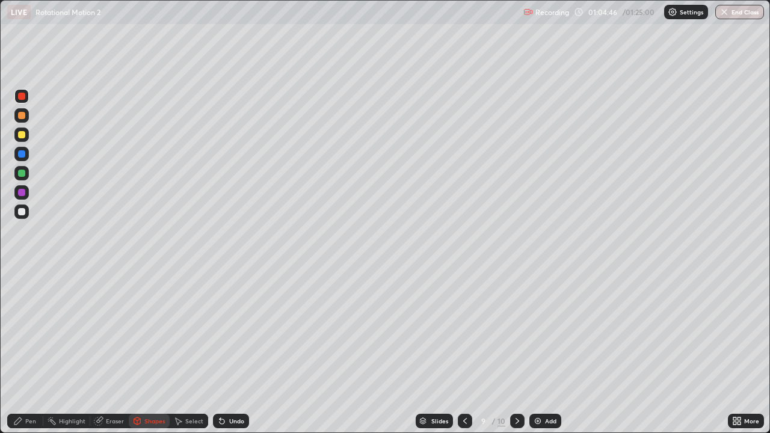
click at [23, 134] on div at bounding box center [21, 134] width 7 height 7
click at [229, 351] on div "Undo" at bounding box center [236, 421] width 15 height 6
click at [233, 351] on div "Undo" at bounding box center [236, 421] width 15 height 6
click at [28, 351] on div "Pen" at bounding box center [30, 421] width 11 height 6
click at [744, 351] on div "More" at bounding box center [751, 421] width 15 height 6
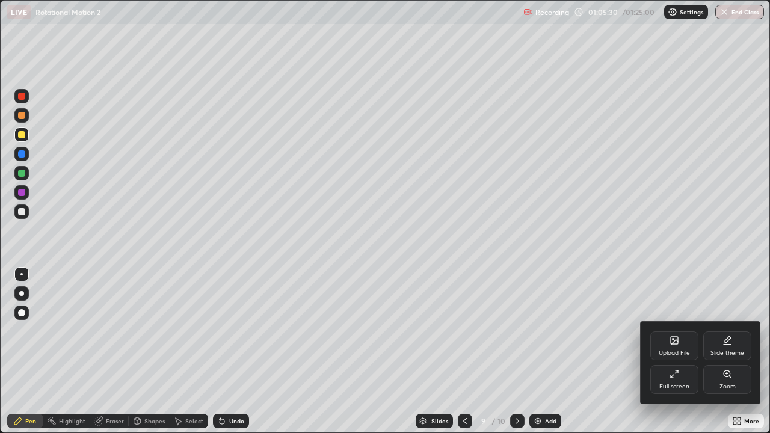
click at [675, 351] on div "Full screen" at bounding box center [674, 387] width 30 height 6
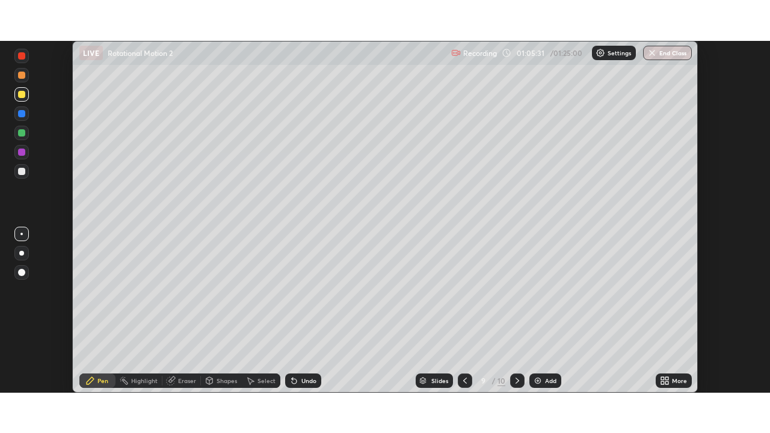
scroll to position [59789, 59371]
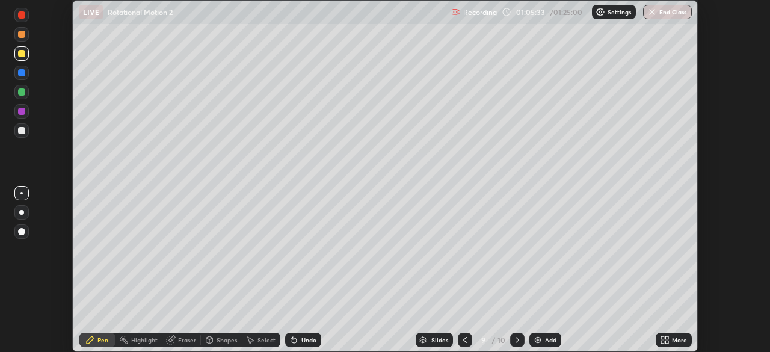
click at [266, 343] on div "Select" at bounding box center [266, 340] width 18 height 6
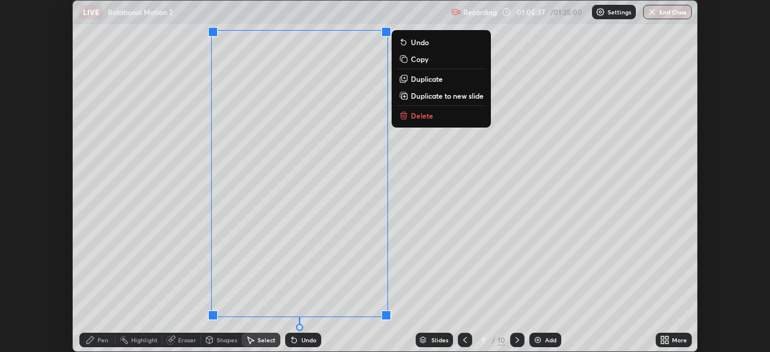
click at [438, 73] on button "Duplicate" at bounding box center [441, 79] width 90 height 14
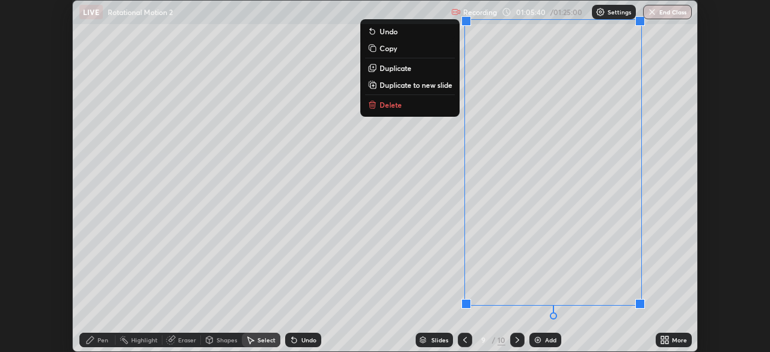
click at [91, 341] on icon at bounding box center [90, 340] width 10 height 10
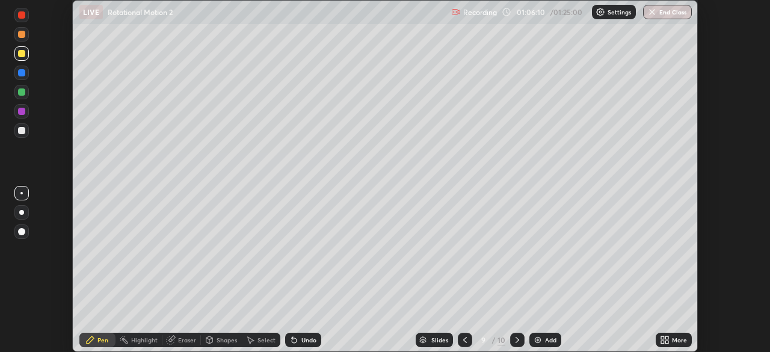
click at [178, 339] on div "Eraser" at bounding box center [187, 340] width 18 height 6
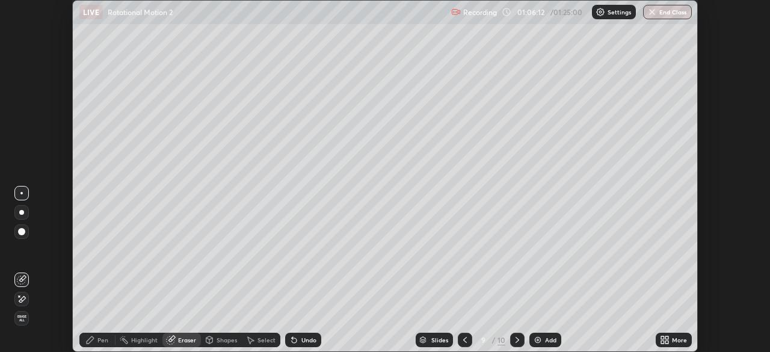
click at [96, 340] on div "Pen" at bounding box center [97, 340] width 36 height 14
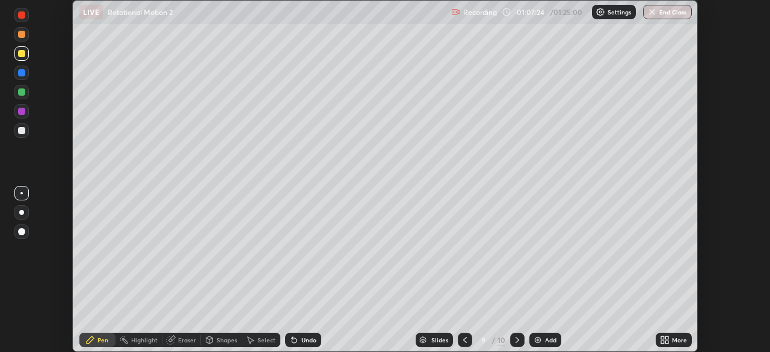
click at [547, 335] on div "Add" at bounding box center [545, 340] width 32 height 14
click at [464, 340] on icon at bounding box center [466, 340] width 10 height 10
click at [266, 340] on div "Select" at bounding box center [266, 340] width 18 height 6
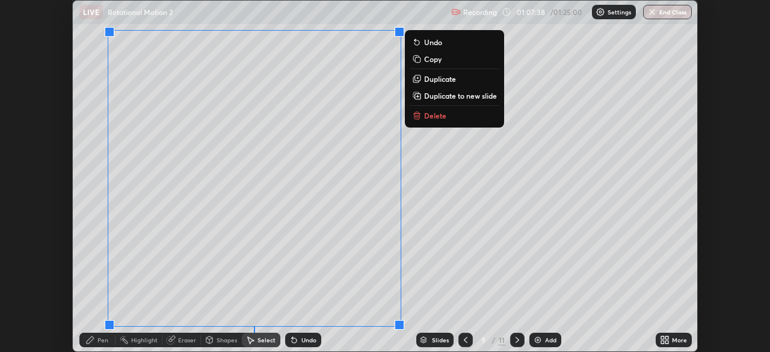
click at [446, 99] on p "Duplicate to new slide" at bounding box center [460, 96] width 73 height 10
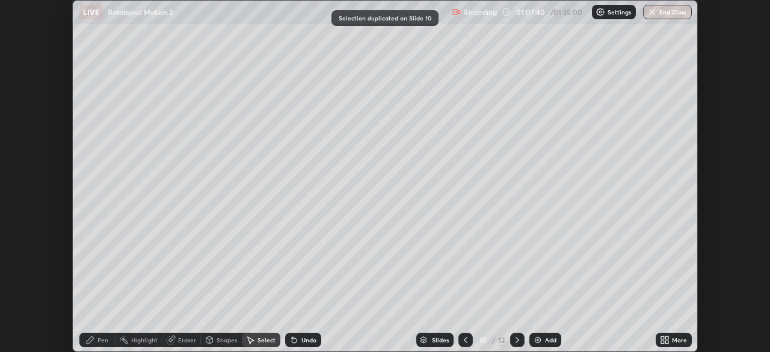
click at [173, 340] on icon at bounding box center [171, 340] width 8 height 8
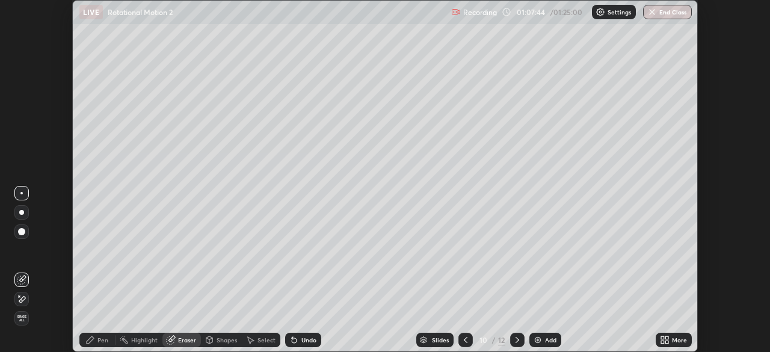
click at [215, 337] on div "Shapes" at bounding box center [221, 340] width 41 height 14
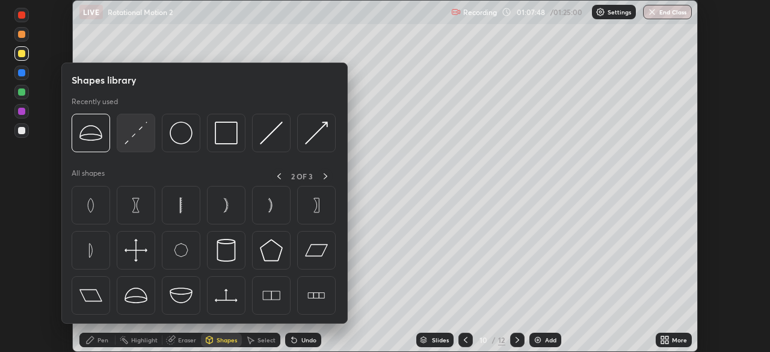
click at [137, 136] on img at bounding box center [135, 132] width 23 height 23
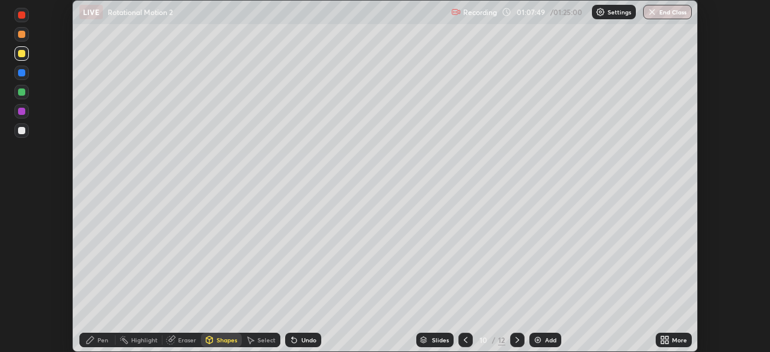
click at [26, 95] on div at bounding box center [21, 92] width 14 height 14
click at [95, 345] on div "Pen" at bounding box center [97, 340] width 36 height 14
click at [253, 345] on div "Select" at bounding box center [261, 340] width 38 height 14
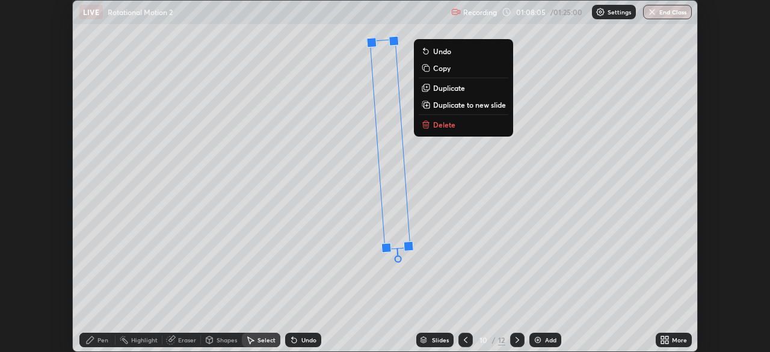
click at [459, 268] on div "4 ° Undo Copy Duplicate Duplicate to new slide Delete" at bounding box center [385, 176] width 624 height 351
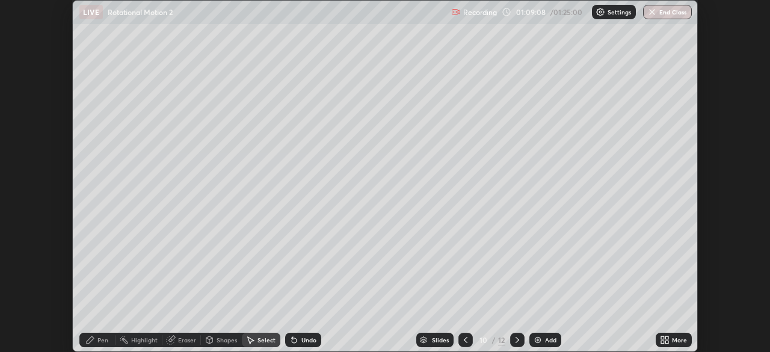
click at [101, 343] on div "Pen" at bounding box center [102, 340] width 11 height 6
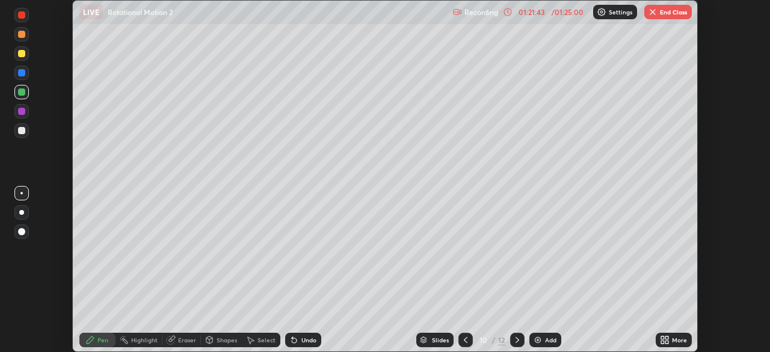
click at [663, 340] on icon at bounding box center [665, 340] width 10 height 10
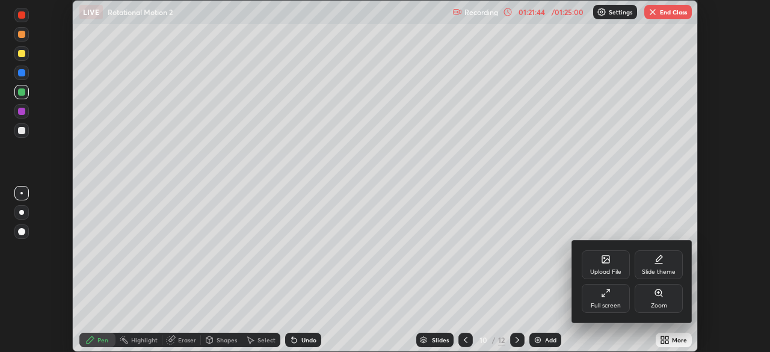
click at [603, 299] on div "Full screen" at bounding box center [606, 298] width 48 height 29
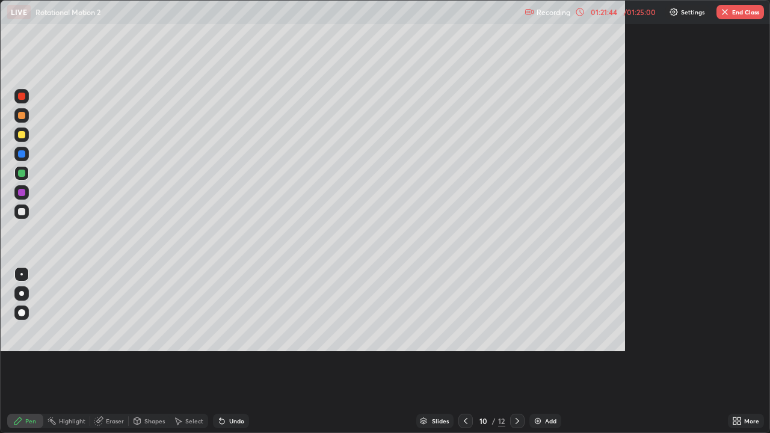
scroll to position [433, 770]
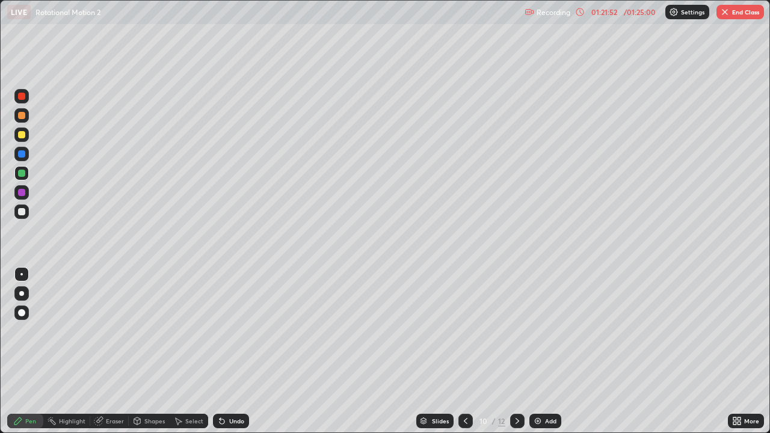
click at [548, 351] on div "Add" at bounding box center [550, 421] width 11 height 6
click at [151, 351] on div "Shapes" at bounding box center [154, 421] width 20 height 6
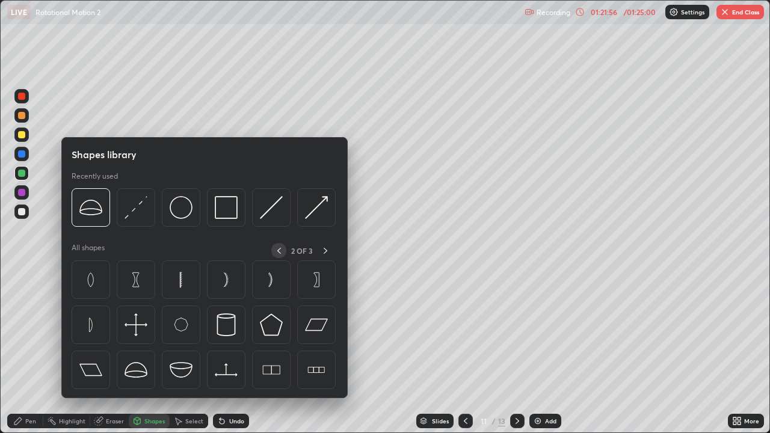
click at [279, 250] on icon at bounding box center [279, 251] width 10 height 10
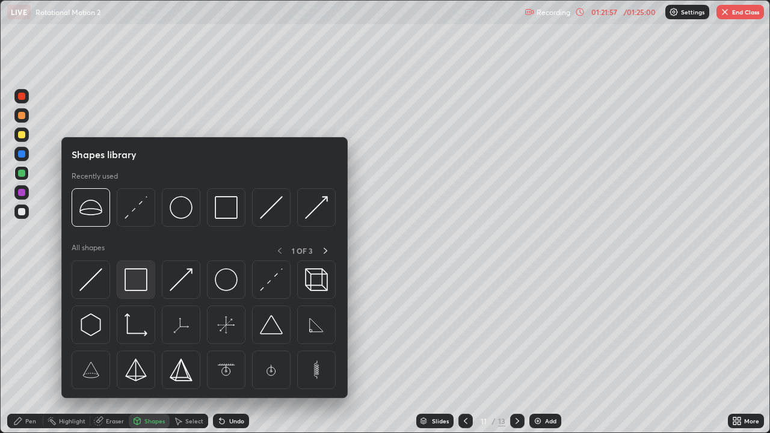
click at [140, 283] on img at bounding box center [135, 279] width 23 height 23
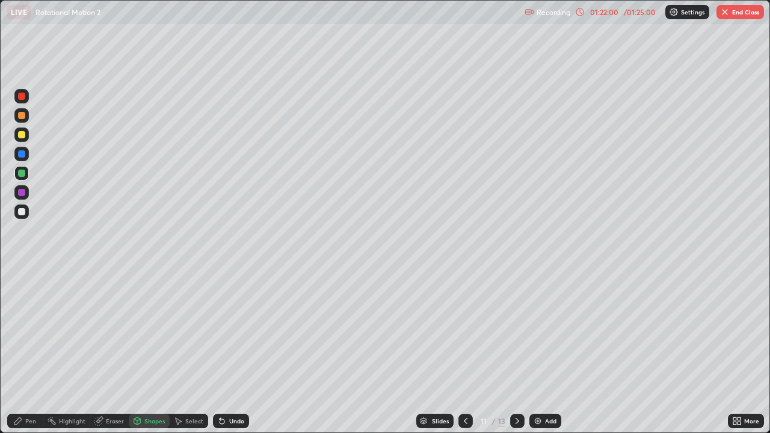
click at [42, 351] on div "Pen" at bounding box center [25, 421] width 36 height 14
click at [23, 212] on div at bounding box center [21, 211] width 7 height 7
click at [152, 351] on div "Shapes" at bounding box center [154, 421] width 20 height 6
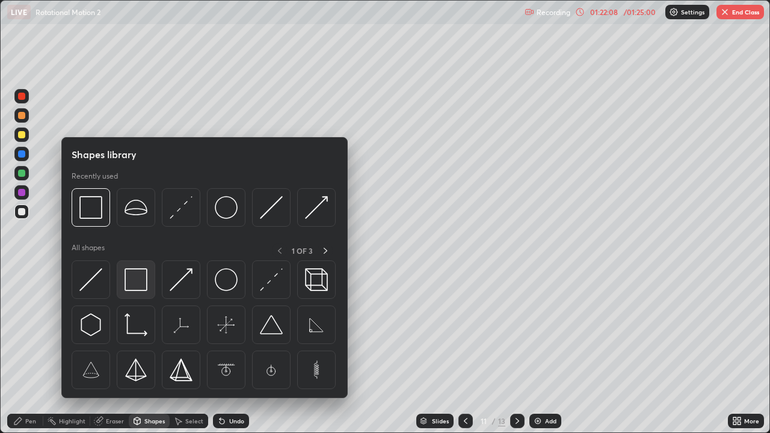
click at [134, 286] on img at bounding box center [135, 279] width 23 height 23
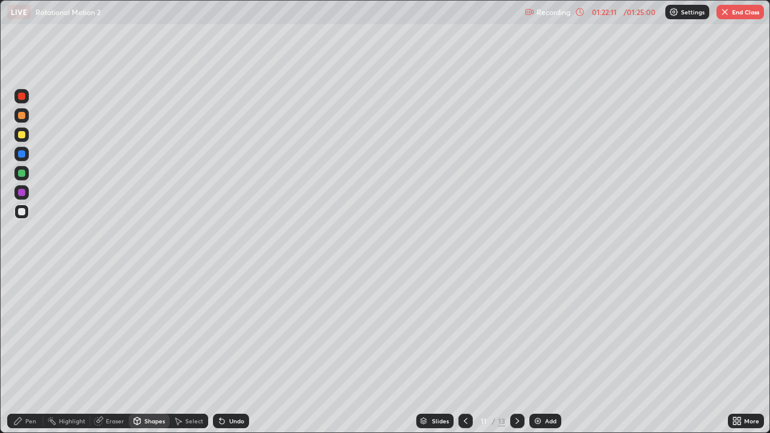
click at [233, 351] on div "Undo" at bounding box center [236, 421] width 15 height 6
click at [193, 351] on div "Select" at bounding box center [194, 421] width 18 height 6
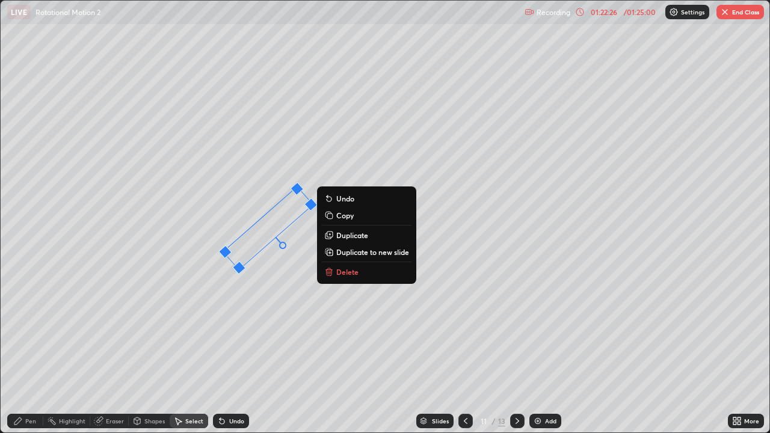
click at [406, 155] on div "41 ° Undo Copy Duplicate Duplicate to new slide Delete" at bounding box center [385, 217] width 769 height 432
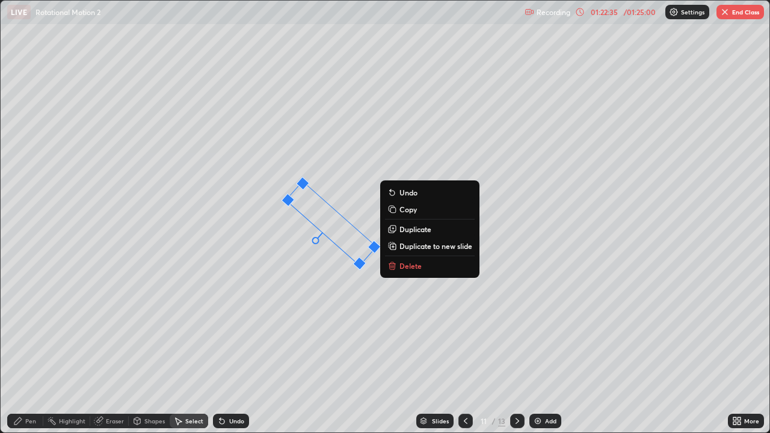
click at [31, 351] on div "Pen" at bounding box center [25, 421] width 36 height 14
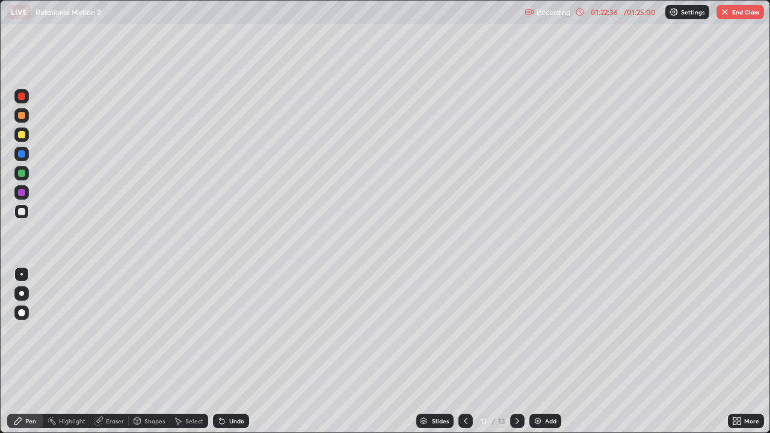
click at [19, 174] on div at bounding box center [21, 173] width 7 height 7
click at [34, 351] on div "Pen" at bounding box center [25, 421] width 36 height 14
click at [26, 218] on div at bounding box center [21, 211] width 14 height 14
click at [197, 351] on div "Select" at bounding box center [189, 421] width 38 height 14
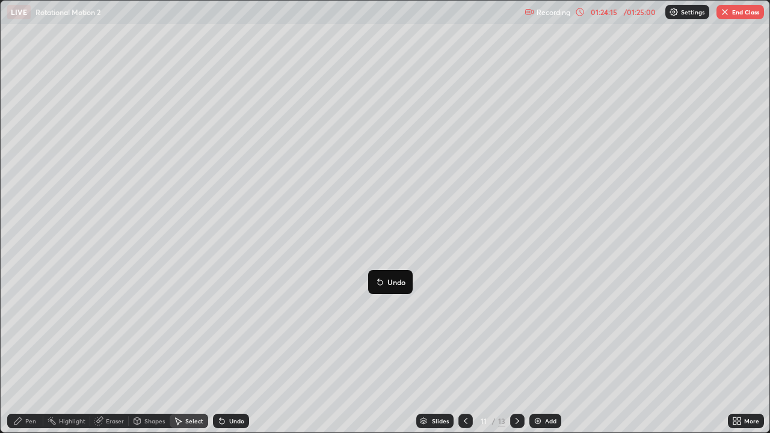
click at [250, 333] on div "0 ° Undo Copy Duplicate Duplicate to new slide Delete" at bounding box center [385, 217] width 769 height 432
click at [729, 17] on button "End Class" at bounding box center [740, 12] width 48 height 14
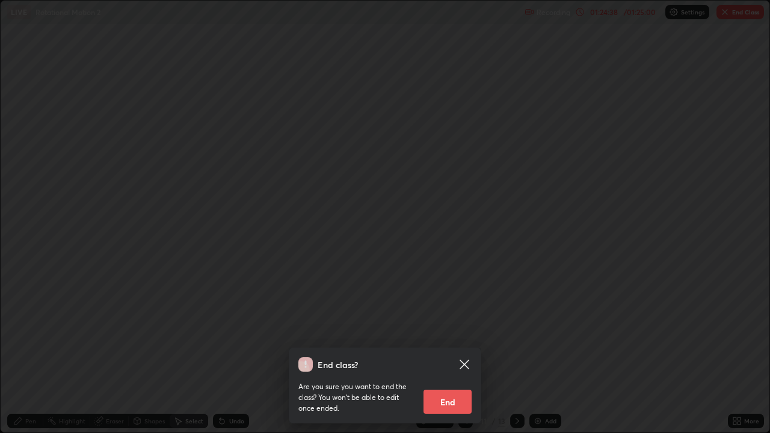
click at [449, 351] on button "End" at bounding box center [447, 402] width 48 height 24
